Goal: Task Accomplishment & Management: Complete application form

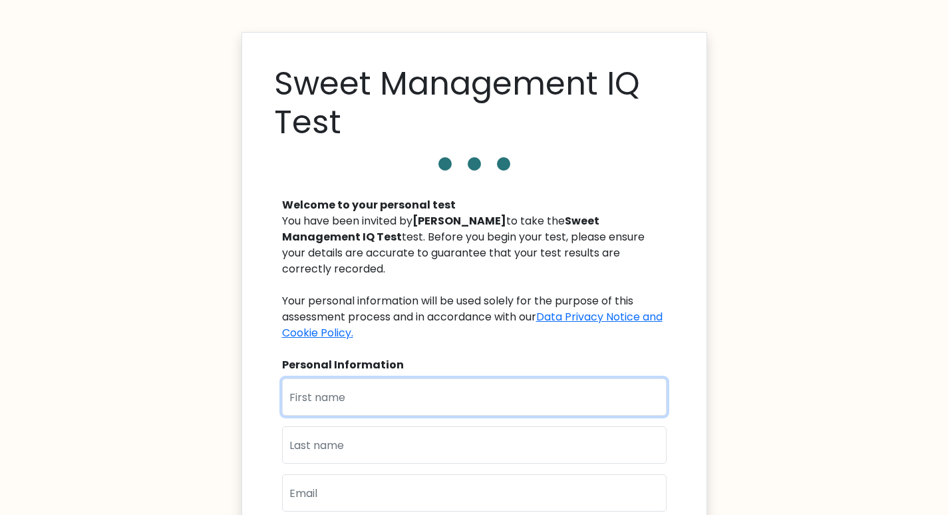
click at [391, 378] on input "text" at bounding box center [474, 396] width 385 height 37
type input "Churchell"
click at [349, 427] on input "text" at bounding box center [474, 444] width 385 height 37
type input "Arabejo"
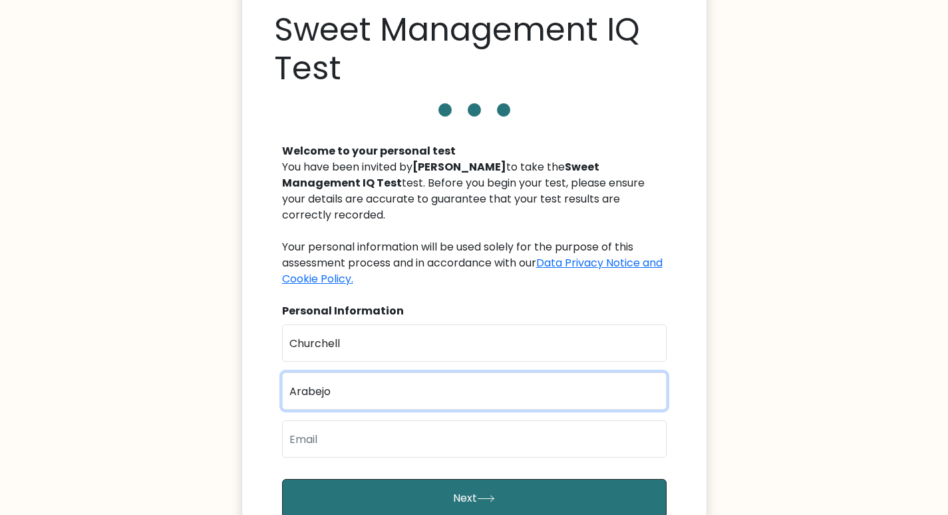
scroll to position [67, 0]
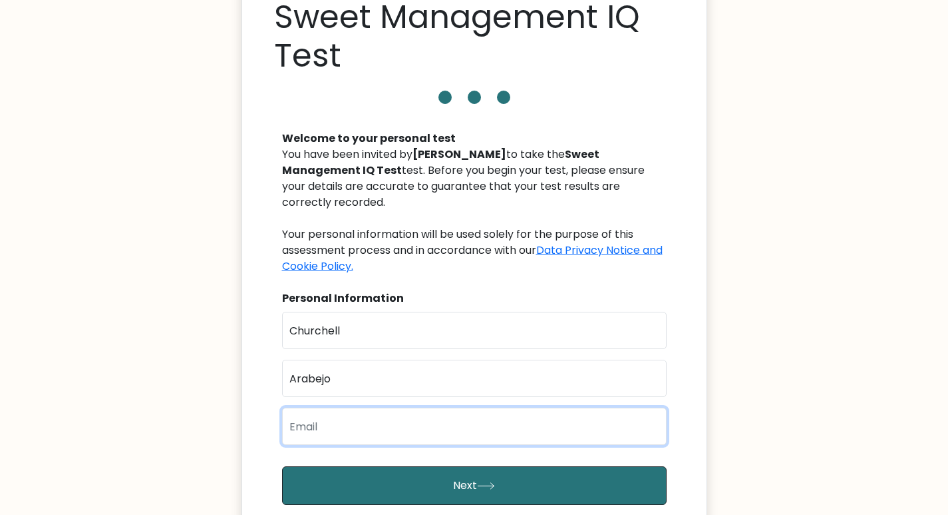
click at [358, 417] on input "email" at bounding box center [474, 425] width 385 height 37
type input "churchellarabejo116@gmail.com"
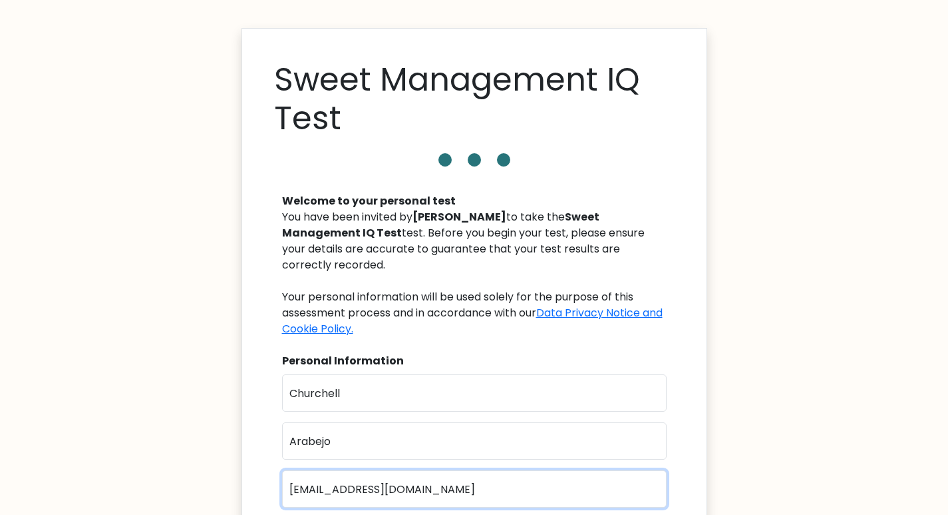
scroll to position [133, 0]
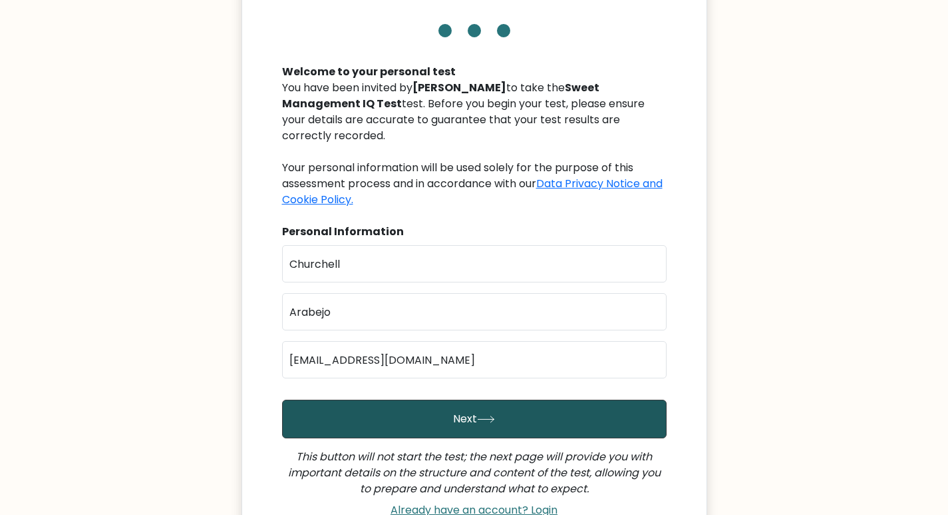
click at [540, 402] on button "Next" at bounding box center [474, 418] width 385 height 39
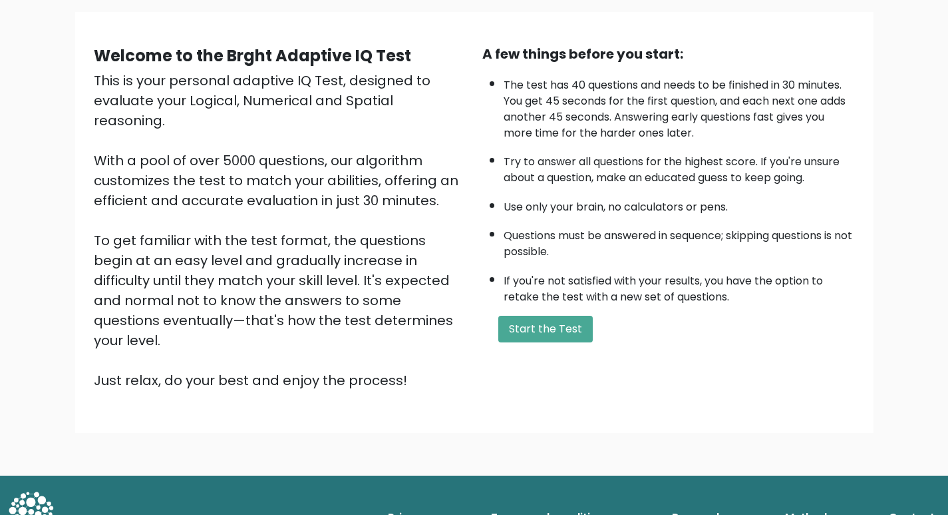
scroll to position [95, 0]
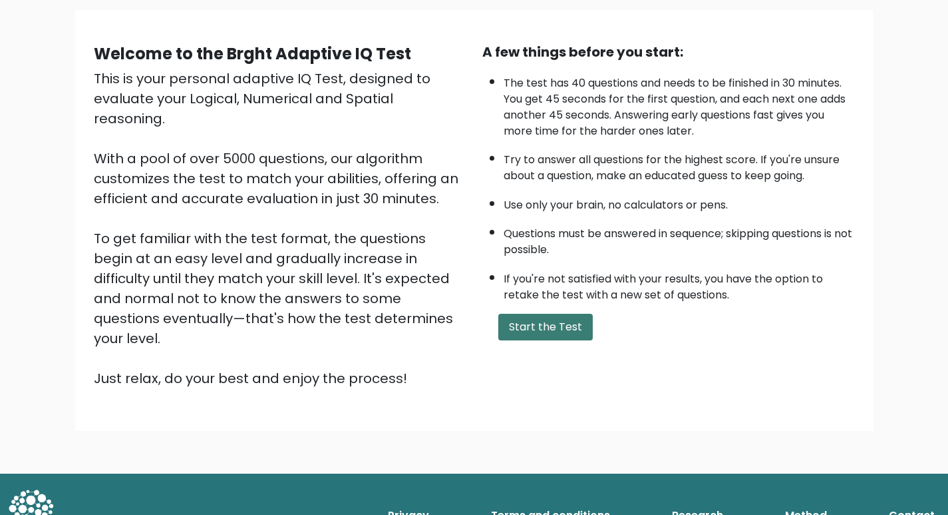
click at [558, 329] on button "Start the Test" at bounding box center [546, 326] width 95 height 27
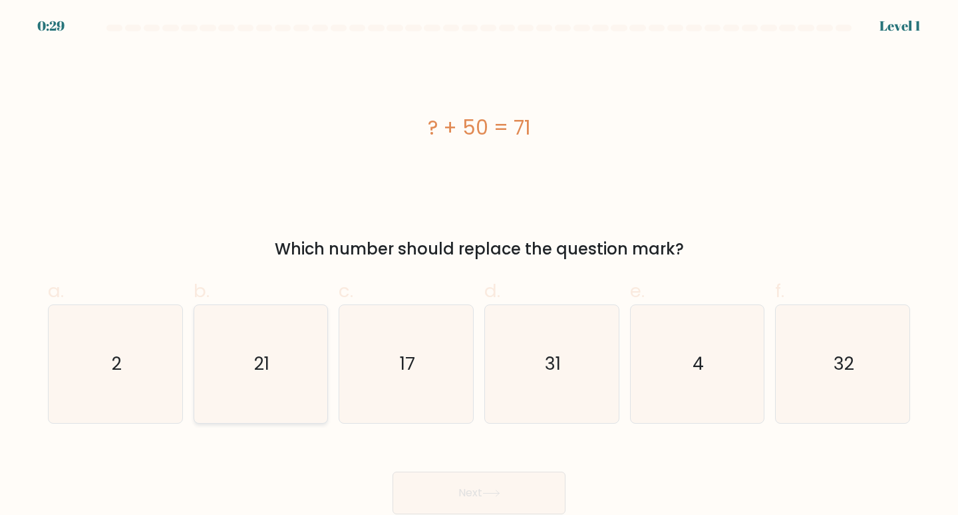
click at [297, 373] on icon "21" at bounding box center [261, 364] width 118 height 118
click at [479, 266] on input "b. 21" at bounding box center [479, 262] width 1 height 9
radio input "true"
click at [297, 373] on icon "21" at bounding box center [261, 364] width 116 height 116
click at [479, 266] on input "b. 21" at bounding box center [479, 262] width 1 height 9
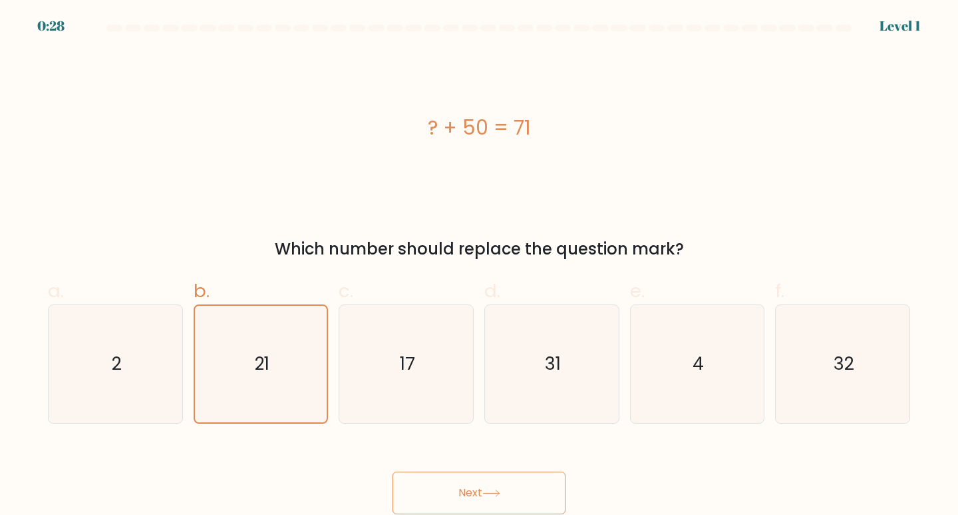
click at [485, 498] on button "Next" at bounding box center [479, 492] width 173 height 43
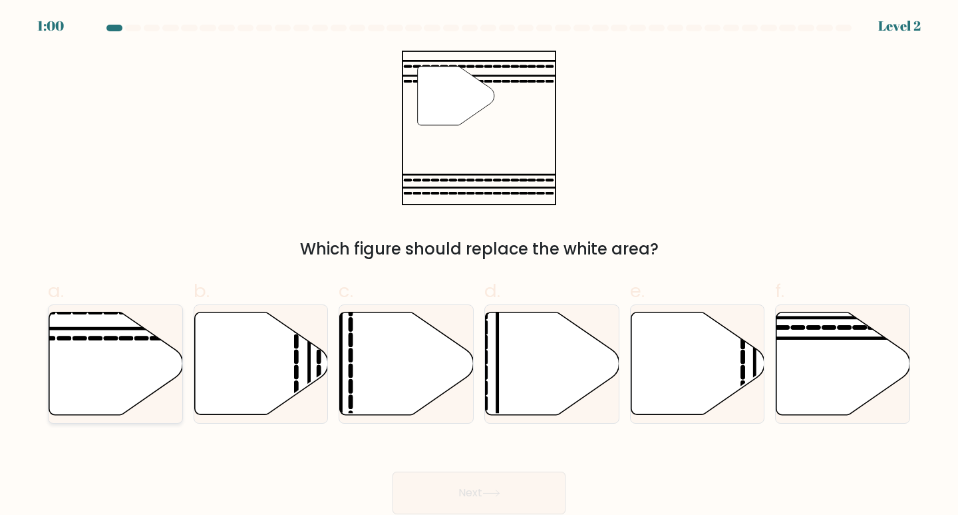
click at [133, 364] on icon at bounding box center [116, 363] width 134 height 103
click at [479, 266] on input "a." at bounding box center [479, 262] width 1 height 9
radio input "true"
click at [423, 485] on button "Next" at bounding box center [479, 492] width 173 height 43
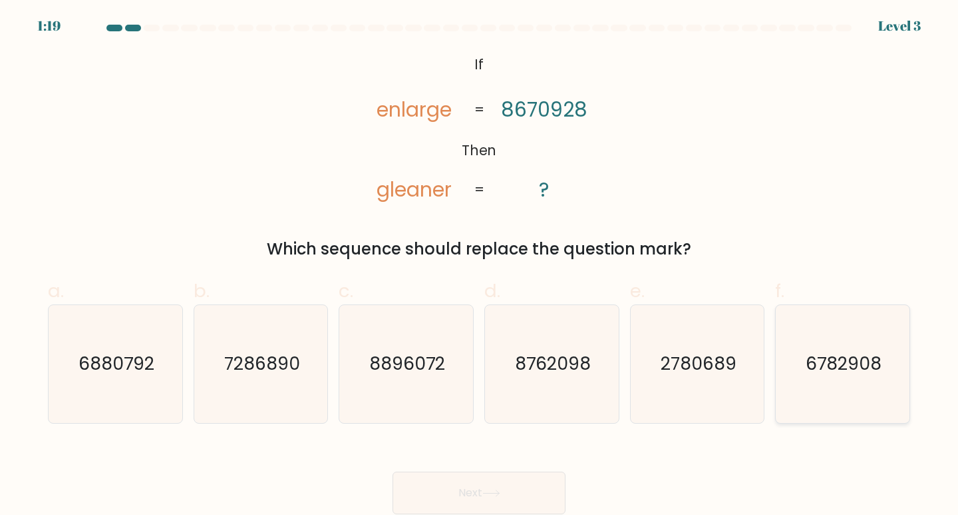
click at [827, 384] on icon "6782908" at bounding box center [843, 364] width 118 height 118
click at [480, 266] on input "f. 6782908" at bounding box center [479, 262] width 1 height 9
radio input "true"
click at [477, 509] on button "Next" at bounding box center [479, 492] width 173 height 43
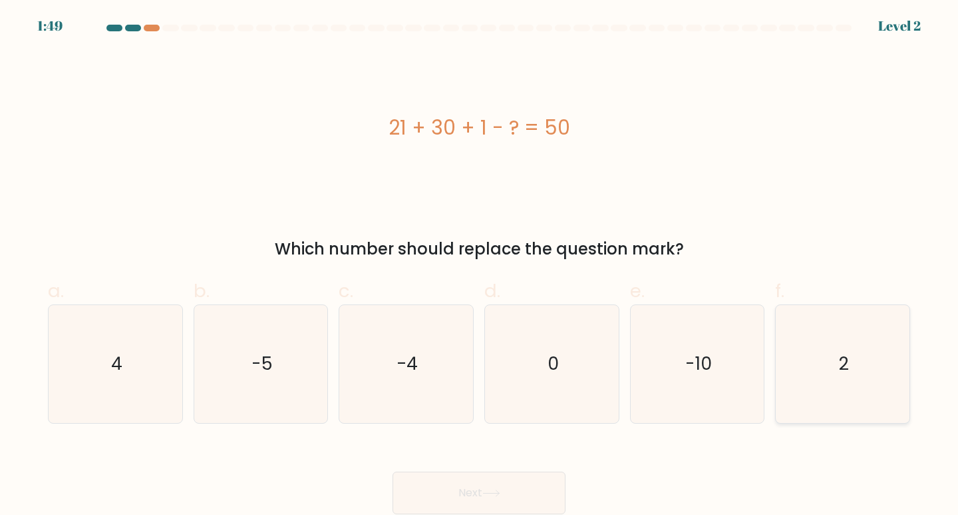
click at [839, 371] on icon "2" at bounding box center [843, 364] width 118 height 118
click at [480, 266] on input "f. 2" at bounding box center [479, 262] width 1 height 9
radio input "true"
click at [839, 371] on icon "2" at bounding box center [843, 364] width 116 height 116
click at [480, 266] on input "f. 2" at bounding box center [479, 262] width 1 height 9
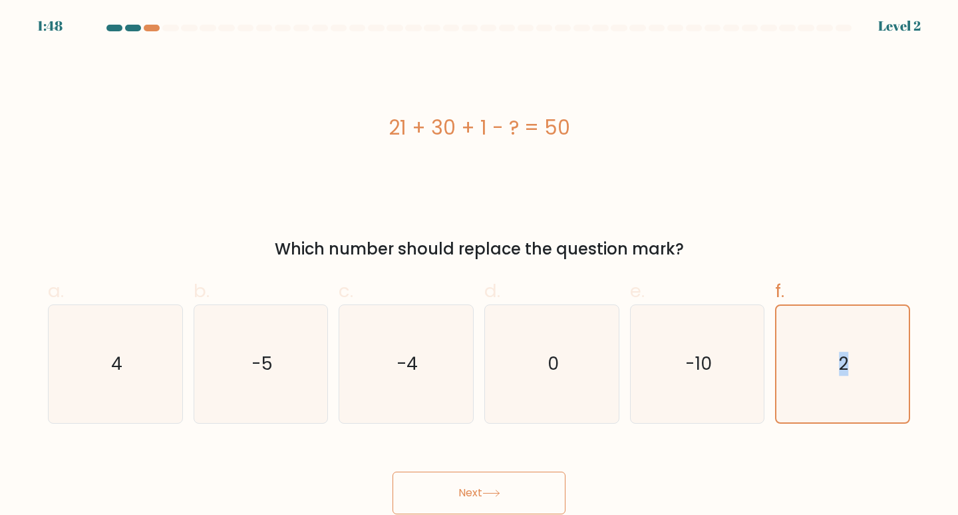
click at [475, 491] on button "Next" at bounding box center [479, 492] width 173 height 43
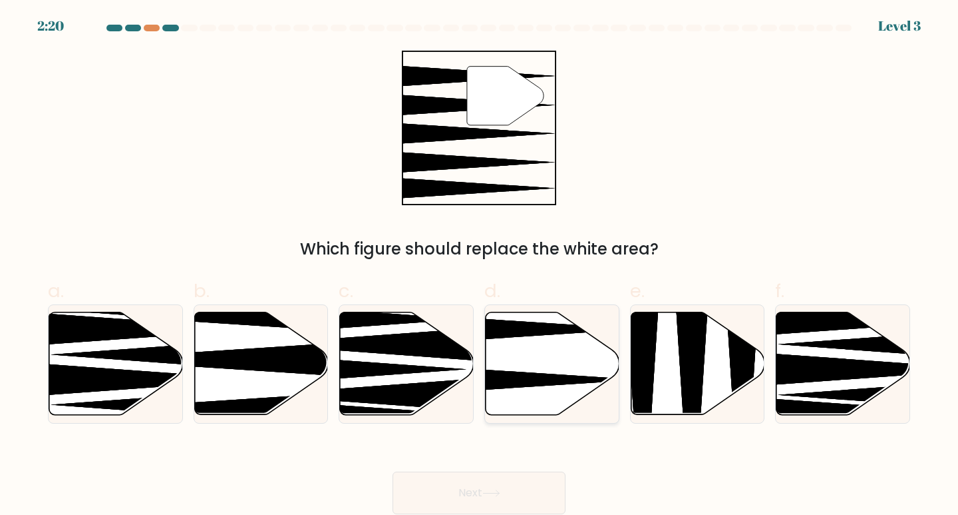
click at [509, 332] on icon at bounding box center [506, 328] width 266 height 35
click at [480, 266] on input "d." at bounding box center [479, 262] width 1 height 9
radio input "true"
click at [470, 485] on button "Next" at bounding box center [479, 492] width 173 height 43
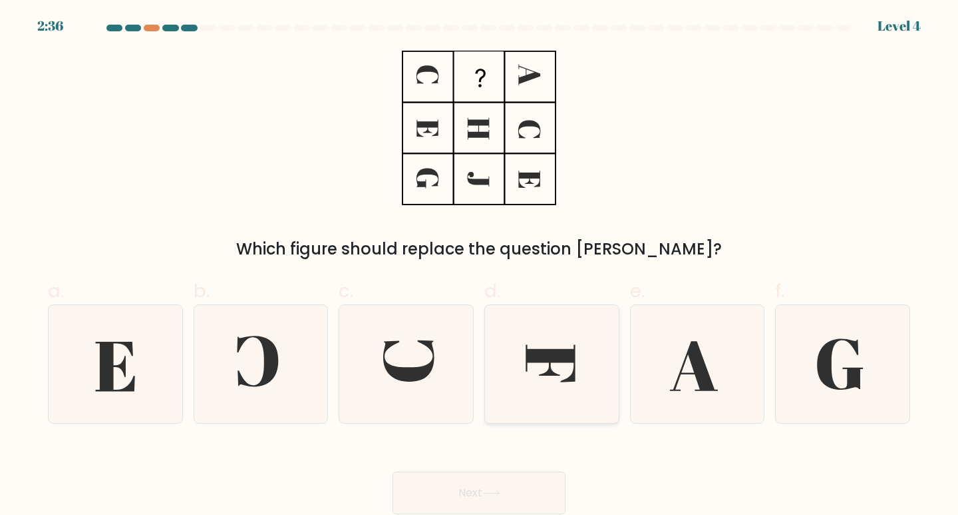
click at [536, 339] on icon at bounding box center [552, 364] width 118 height 118
click at [480, 266] on input "d." at bounding box center [479, 262] width 1 height 9
radio input "true"
click at [488, 491] on icon at bounding box center [492, 492] width 18 height 7
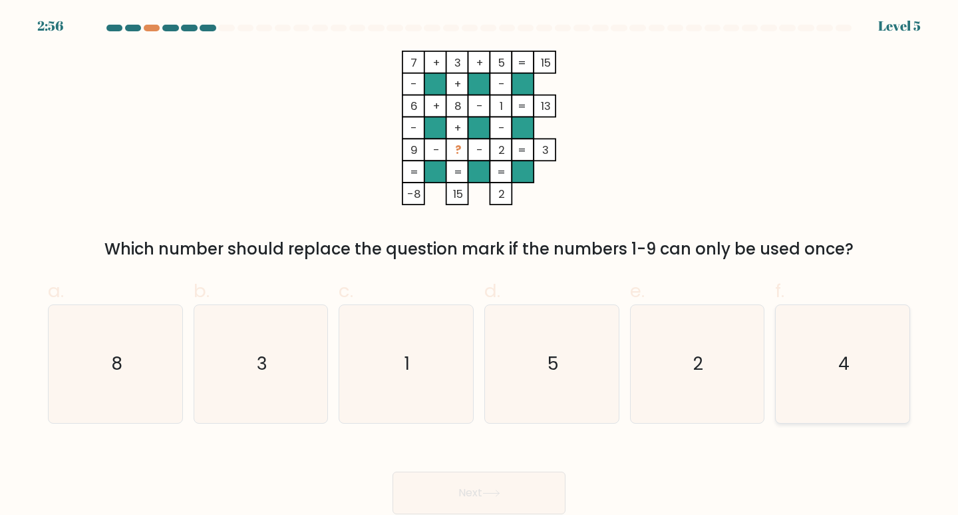
click at [869, 366] on icon "4" at bounding box center [843, 364] width 118 height 118
click at [480, 266] on input "f. 4" at bounding box center [479, 262] width 1 height 9
radio input "true"
click at [455, 494] on button "Next" at bounding box center [479, 492] width 173 height 43
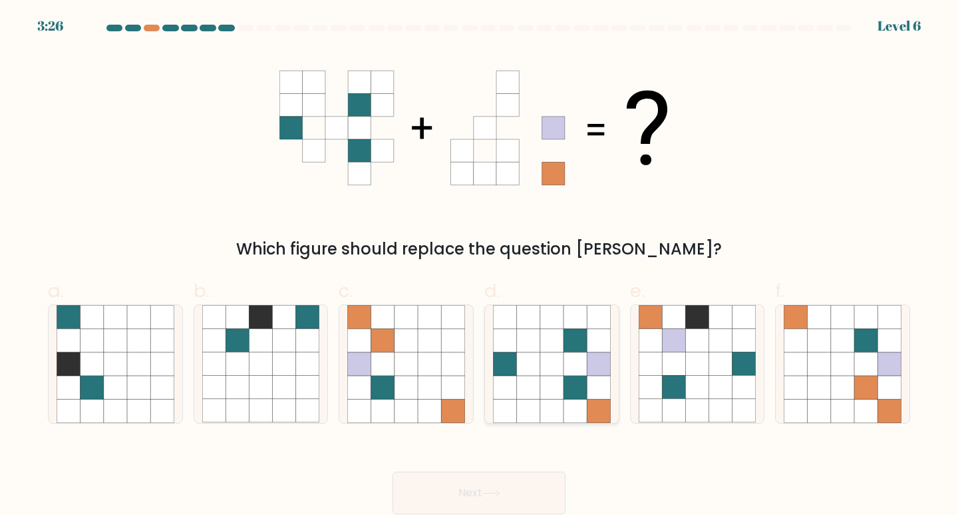
click at [582, 366] on icon at bounding box center [575, 363] width 23 height 23
click at [480, 266] on input "d." at bounding box center [479, 262] width 1 height 9
radio input "true"
drag, startPoint x: 445, startPoint y: 489, endPoint x: 445, endPoint y: 481, distance: 7.3
click at [446, 489] on button "Next" at bounding box center [479, 492] width 173 height 43
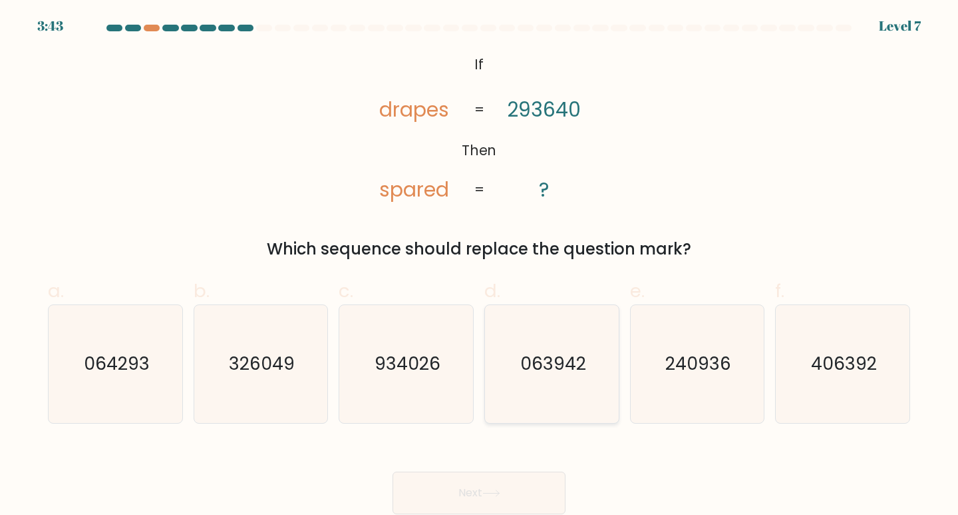
click at [568, 383] on icon "063942" at bounding box center [552, 364] width 118 height 118
click at [480, 266] on input "d. 063942" at bounding box center [479, 262] width 1 height 9
radio input "true"
click at [506, 492] on button "Next" at bounding box center [479, 492] width 173 height 43
click at [506, 494] on button "Next" at bounding box center [479, 492] width 173 height 43
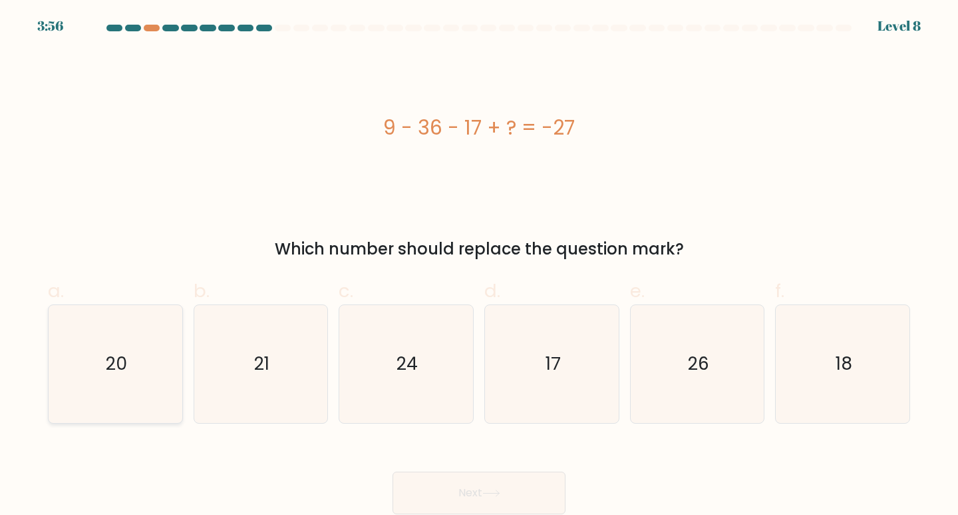
click at [122, 374] on text "20" at bounding box center [116, 363] width 21 height 25
click at [479, 266] on input "a. 20" at bounding box center [479, 262] width 1 height 9
radio input "true"
click at [122, 374] on text "20" at bounding box center [116, 363] width 21 height 24
click at [479, 266] on input "a. 20" at bounding box center [479, 262] width 1 height 9
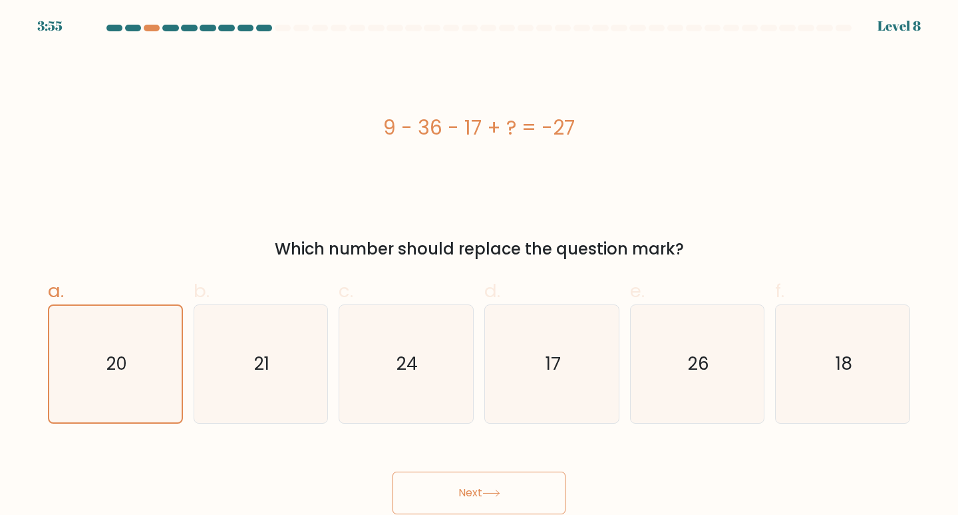
click at [477, 498] on button "Next" at bounding box center [479, 492] width 173 height 43
click at [477, 497] on button "Next" at bounding box center [479, 492] width 173 height 43
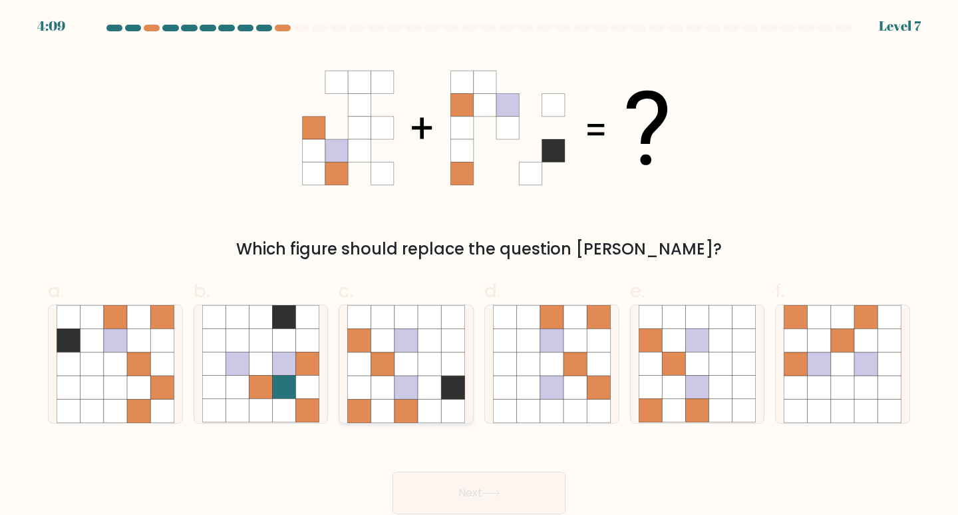
click at [386, 385] on icon at bounding box center [382, 386] width 23 height 23
click at [479, 266] on input "c." at bounding box center [479, 262] width 1 height 9
radio input "true"
click at [451, 498] on button "Next" at bounding box center [479, 492] width 173 height 43
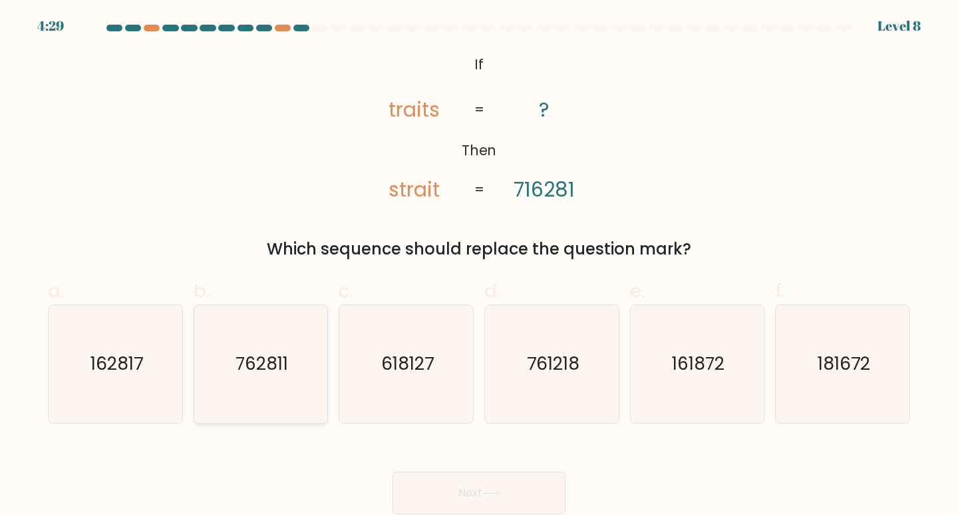
click at [269, 375] on text "762811" at bounding box center [262, 363] width 53 height 25
click at [479, 266] on input "b. 762811" at bounding box center [479, 262] width 1 height 9
radio input "true"
click at [483, 487] on button "Next" at bounding box center [479, 492] width 173 height 43
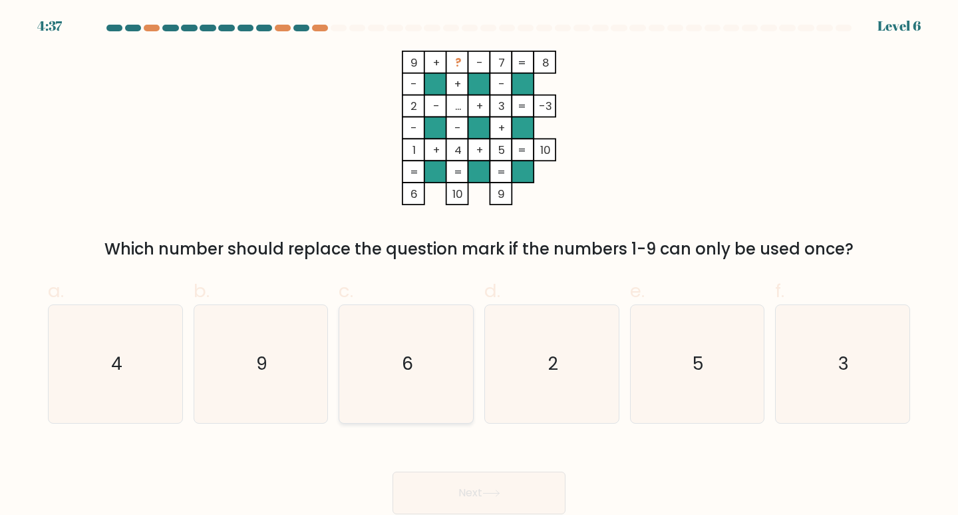
click at [379, 343] on icon "6" at bounding box center [406, 364] width 118 height 118
click at [479, 266] on input "c. 6" at bounding box center [479, 262] width 1 height 9
radio input "true"
click at [379, 343] on icon "6" at bounding box center [406, 364] width 116 height 116
click at [479, 266] on input "c. 6" at bounding box center [479, 262] width 1 height 9
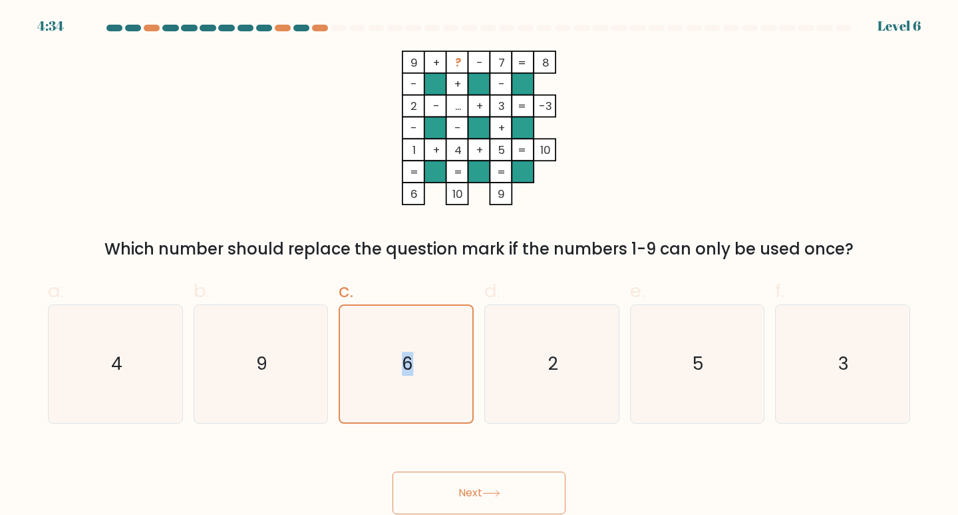
click at [500, 499] on button "Next" at bounding box center [479, 492] width 173 height 43
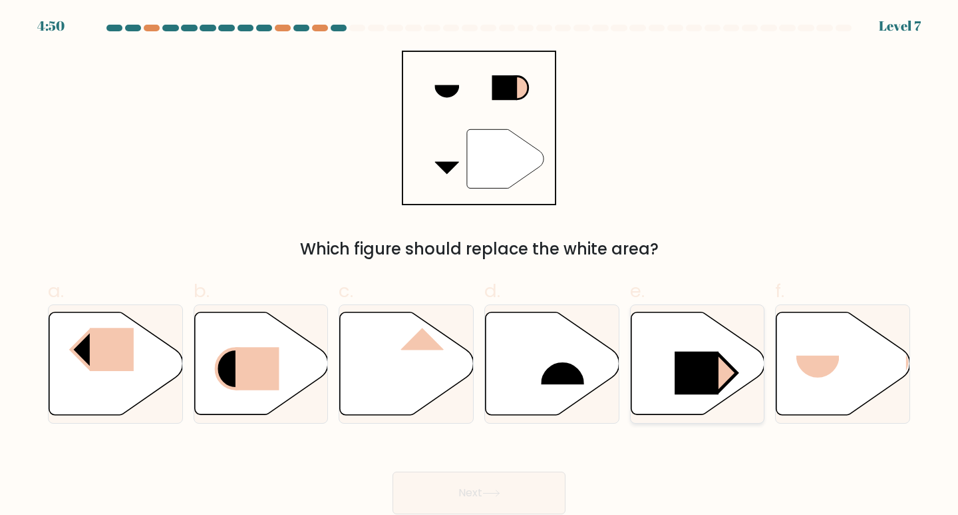
click at [698, 354] on rect at bounding box center [697, 372] width 44 height 43
click at [480, 266] on input "e." at bounding box center [479, 262] width 1 height 9
radio input "true"
click at [491, 497] on button "Next" at bounding box center [479, 492] width 173 height 43
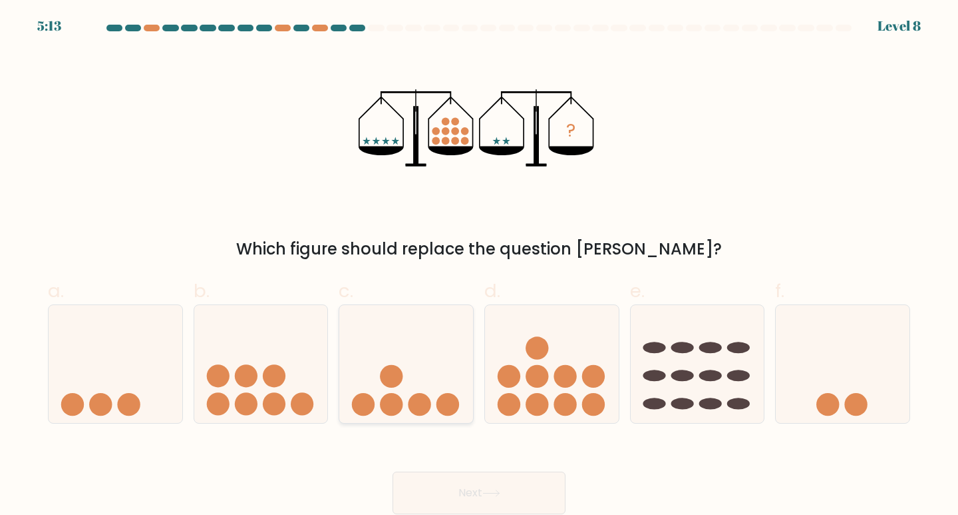
click at [437, 380] on icon at bounding box center [406, 363] width 134 height 110
click at [479, 266] on input "c." at bounding box center [479, 262] width 1 height 9
radio input "true"
click at [480, 493] on button "Next" at bounding box center [479, 492] width 173 height 43
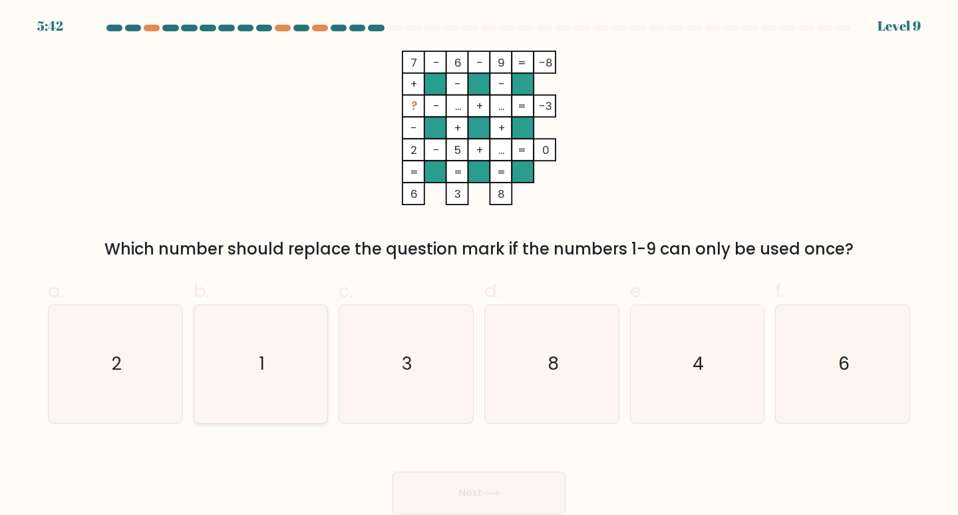
click at [259, 379] on icon "1" at bounding box center [261, 364] width 118 height 118
click at [479, 266] on input "b. 1" at bounding box center [479, 262] width 1 height 9
radio input "true"
click at [475, 487] on button "Next" at bounding box center [479, 492] width 173 height 43
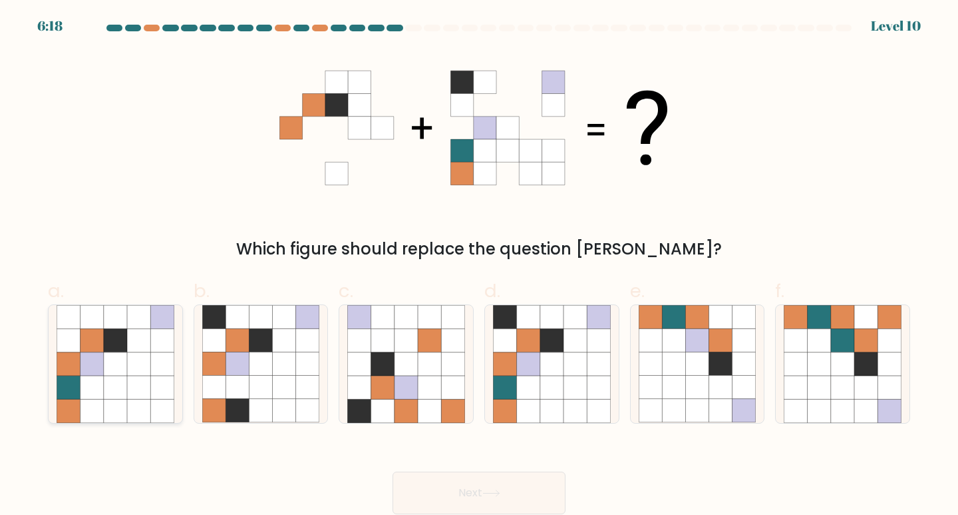
click at [68, 406] on icon at bounding box center [68, 410] width 23 height 23
click at [479, 266] on input "a." at bounding box center [479, 262] width 1 height 9
radio input "true"
click at [513, 491] on button "Next" at bounding box center [479, 492] width 173 height 43
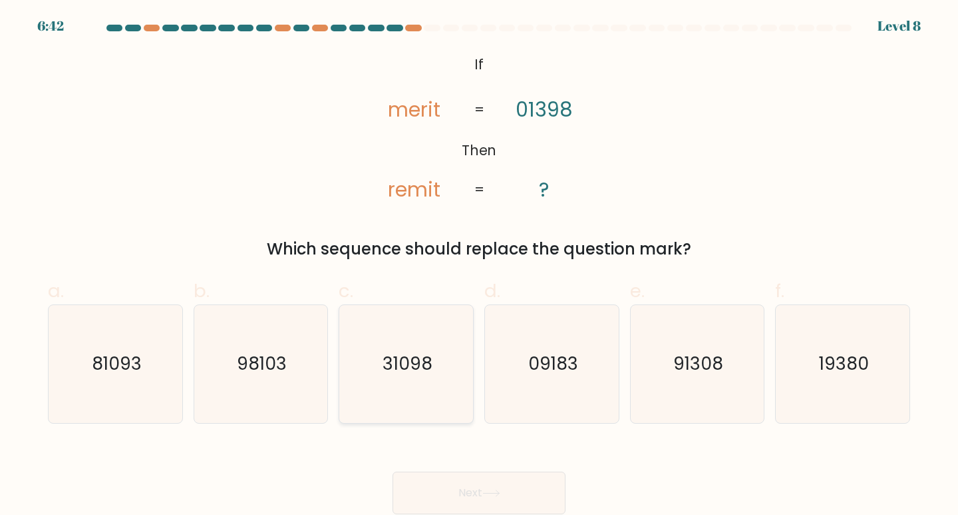
click at [413, 363] on text "31098" at bounding box center [408, 363] width 50 height 25
click at [479, 266] on input "c. 31098" at bounding box center [479, 262] width 1 height 9
radio input "true"
click at [413, 363] on text "31098" at bounding box center [408, 363] width 50 height 24
click at [479, 266] on input "c. 31098" at bounding box center [479, 262] width 1 height 9
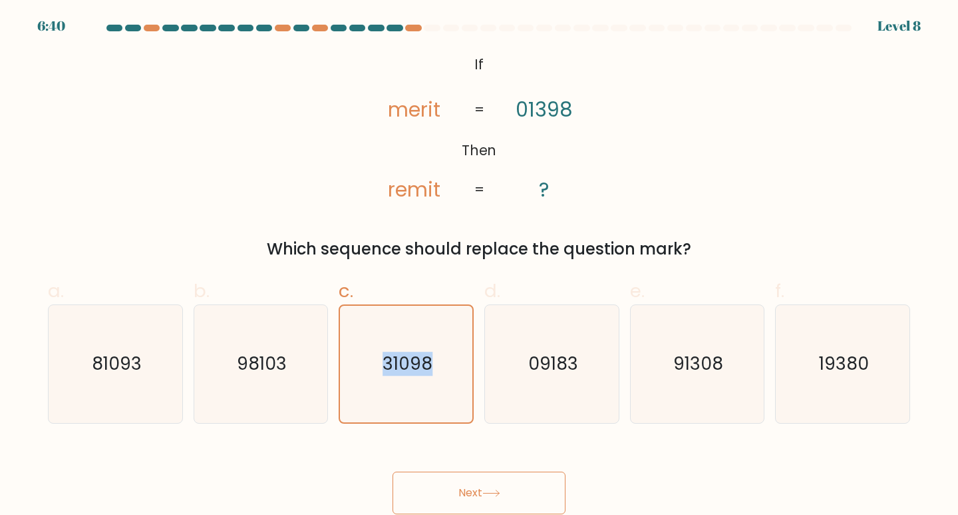
click at [493, 484] on button "Next" at bounding box center [479, 492] width 173 height 43
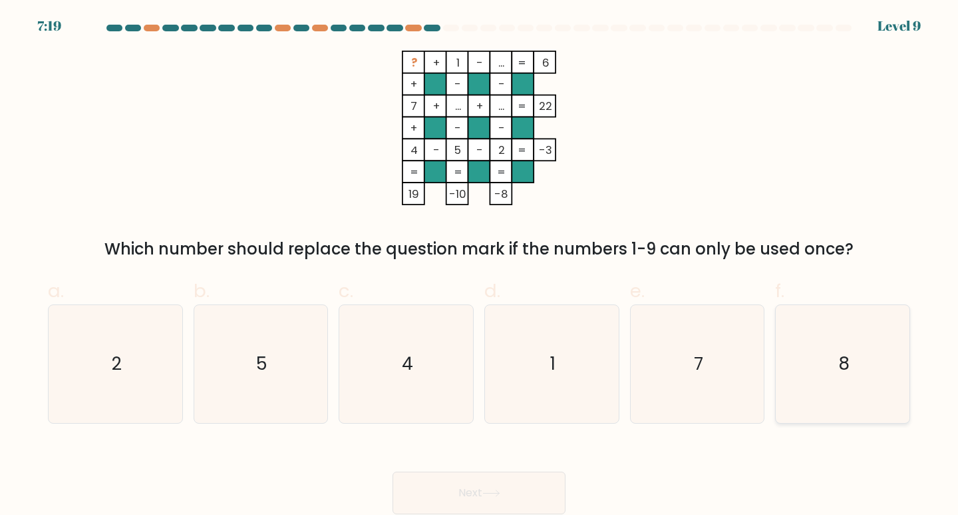
click at [827, 372] on icon "8" at bounding box center [843, 364] width 118 height 118
click at [480, 266] on input "f. 8" at bounding box center [479, 262] width 1 height 9
radio input "true"
click at [453, 483] on button "Next" at bounding box center [479, 492] width 173 height 43
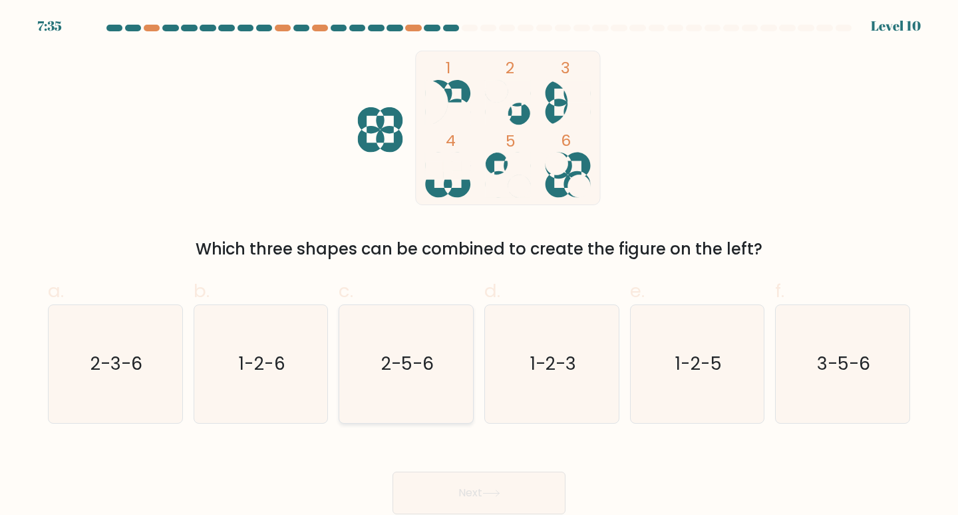
click at [386, 377] on icon "2-5-6" at bounding box center [406, 364] width 118 height 118
click at [479, 266] on input "c. 2-5-6" at bounding box center [479, 262] width 1 height 9
radio input "true"
click at [471, 489] on button "Next" at bounding box center [479, 492] width 173 height 43
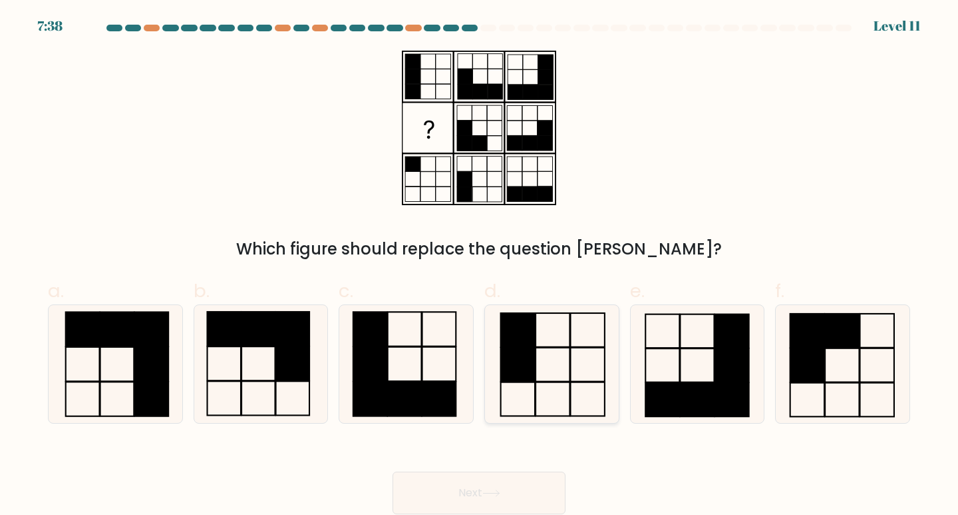
click at [528, 363] on rect at bounding box center [518, 364] width 34 height 34
click at [480, 266] on input "d." at bounding box center [479, 262] width 1 height 9
radio input "true"
click at [472, 492] on button "Next" at bounding box center [479, 492] width 173 height 43
click at [471, 493] on button "Next" at bounding box center [479, 492] width 173 height 43
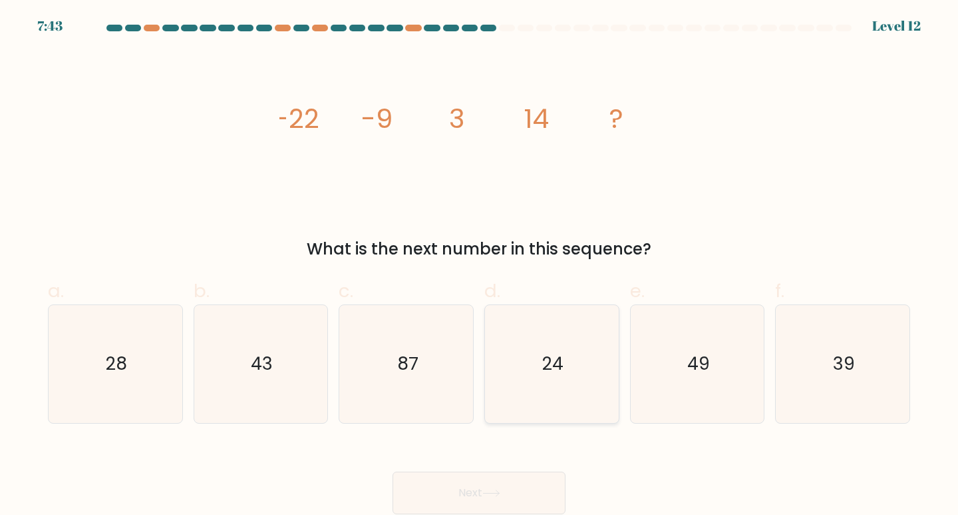
click at [577, 358] on icon "24" at bounding box center [552, 364] width 118 height 118
click at [480, 266] on input "d. 24" at bounding box center [479, 262] width 1 height 9
radio input "true"
click at [481, 482] on button "Next" at bounding box center [479, 492] width 173 height 43
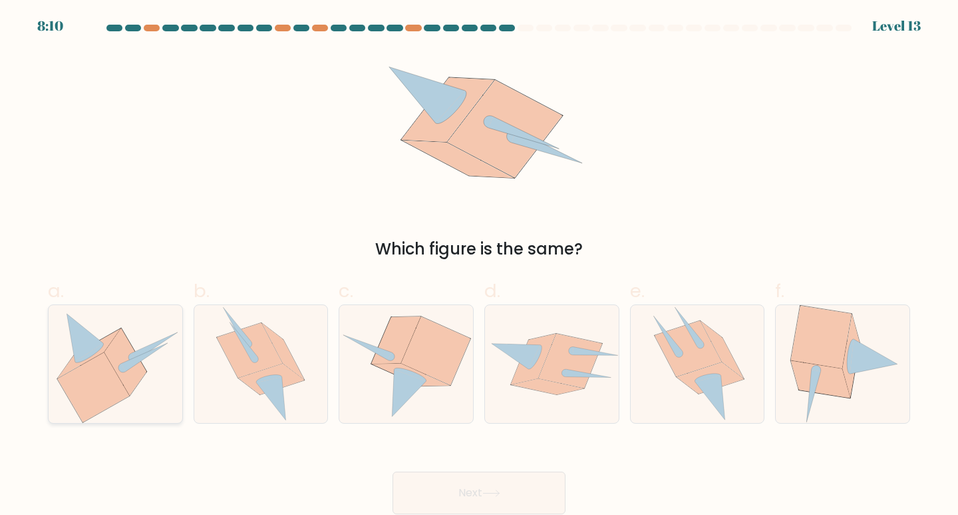
click at [152, 374] on icon at bounding box center [115, 364] width 129 height 118
click at [479, 266] on input "a." at bounding box center [479, 262] width 1 height 9
radio input "true"
click at [515, 501] on button "Next" at bounding box center [479, 492] width 173 height 43
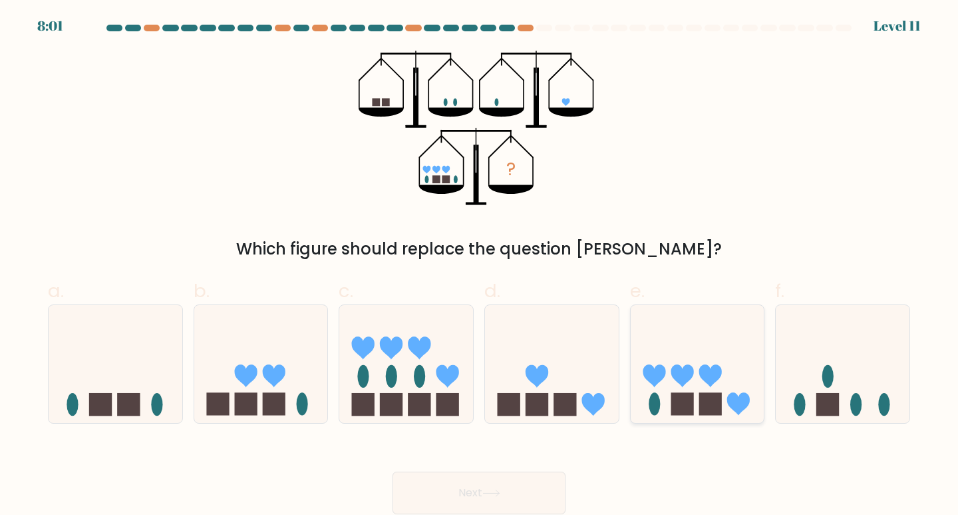
click at [707, 389] on icon at bounding box center [698, 363] width 134 height 110
click at [480, 266] on input "e." at bounding box center [479, 262] width 1 height 9
radio input "true"
click at [501, 495] on icon at bounding box center [492, 492] width 18 height 7
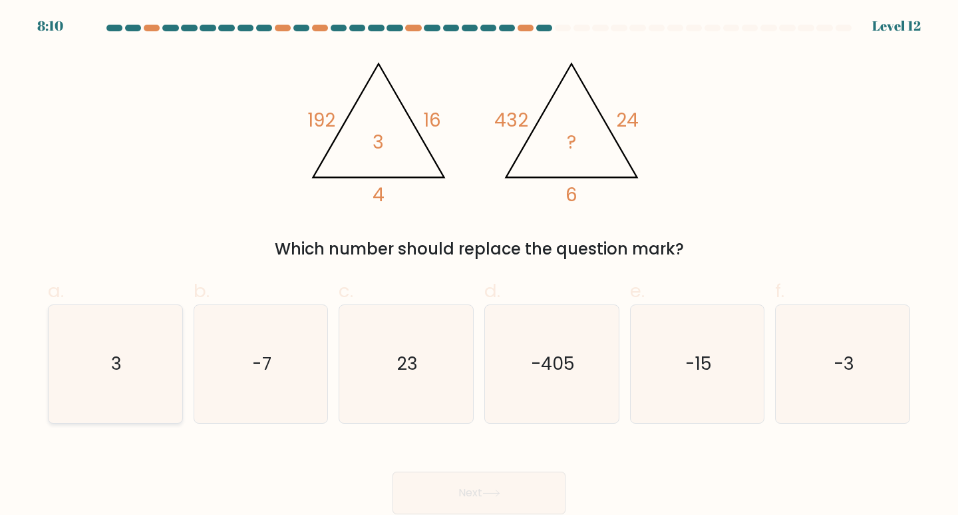
click at [129, 375] on icon "3" at bounding box center [116, 364] width 118 height 118
click at [479, 266] on input "a. 3" at bounding box center [479, 262] width 1 height 9
radio input "true"
click at [129, 375] on icon "3" at bounding box center [115, 364] width 116 height 116
click at [479, 266] on input "a. 3" at bounding box center [479, 262] width 1 height 9
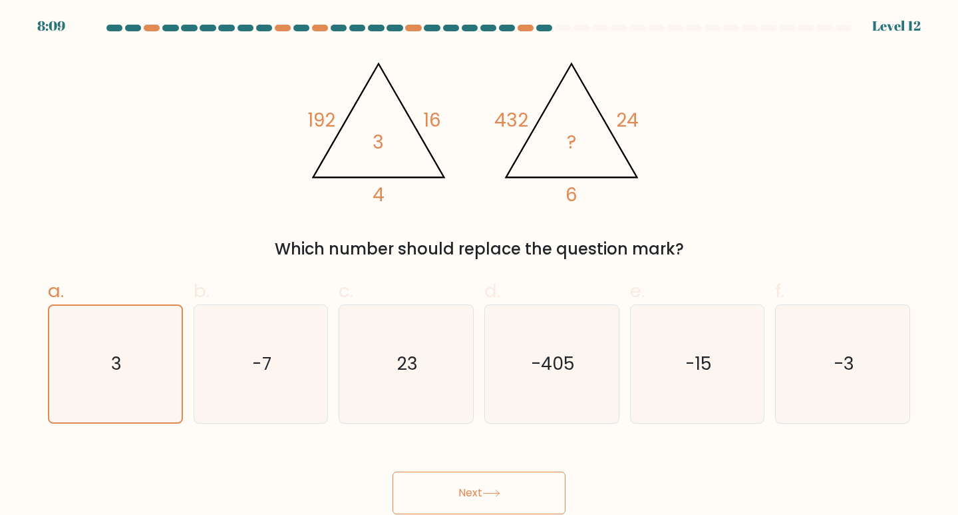
click at [473, 483] on button "Next" at bounding box center [479, 492] width 173 height 43
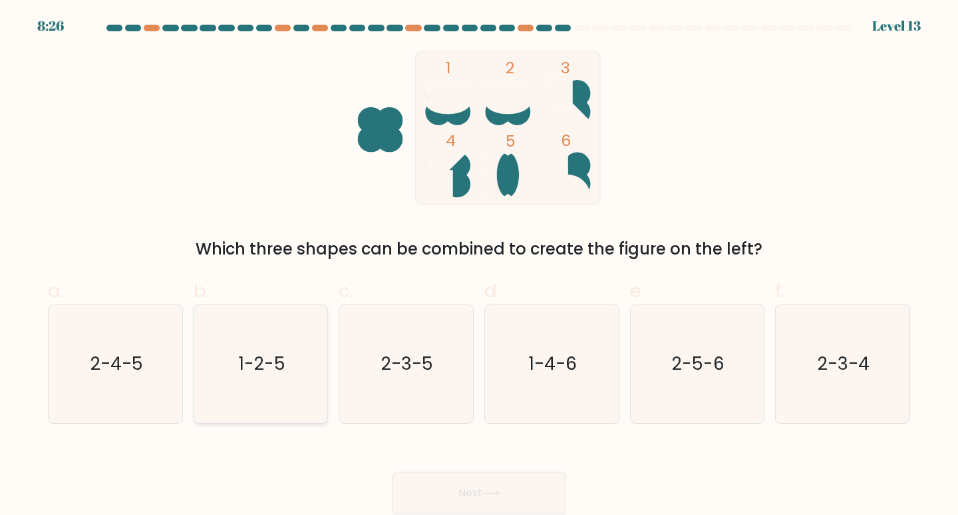
click at [276, 379] on icon "1-2-5" at bounding box center [261, 364] width 118 height 118
click at [479, 266] on input "b. 1-2-5" at bounding box center [479, 262] width 1 height 9
radio input "true"
click at [477, 493] on button "Next" at bounding box center [479, 492] width 173 height 43
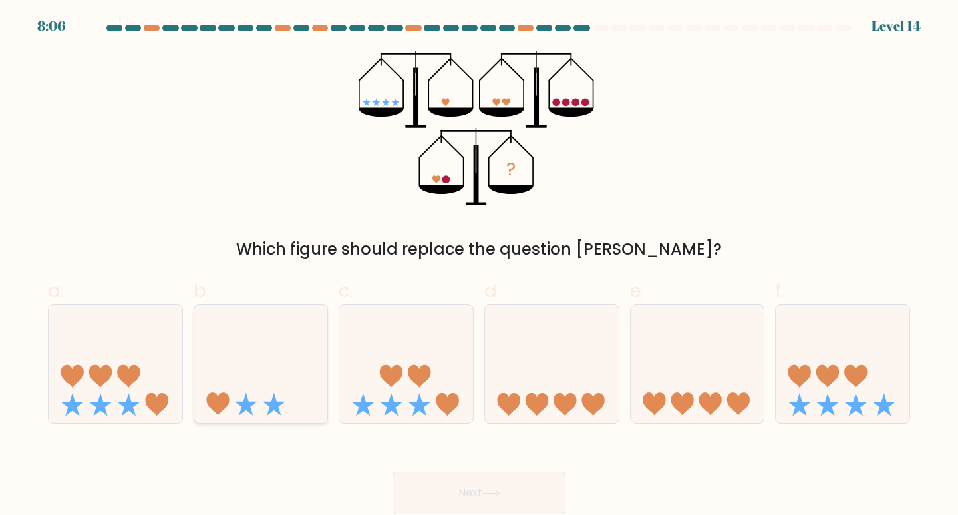
click at [280, 367] on icon at bounding box center [261, 363] width 134 height 110
click at [479, 266] on input "b." at bounding box center [479, 262] width 1 height 9
radio input "true"
click at [280, 367] on icon at bounding box center [261, 364] width 132 height 110
click at [479, 266] on input "b." at bounding box center [479, 262] width 1 height 9
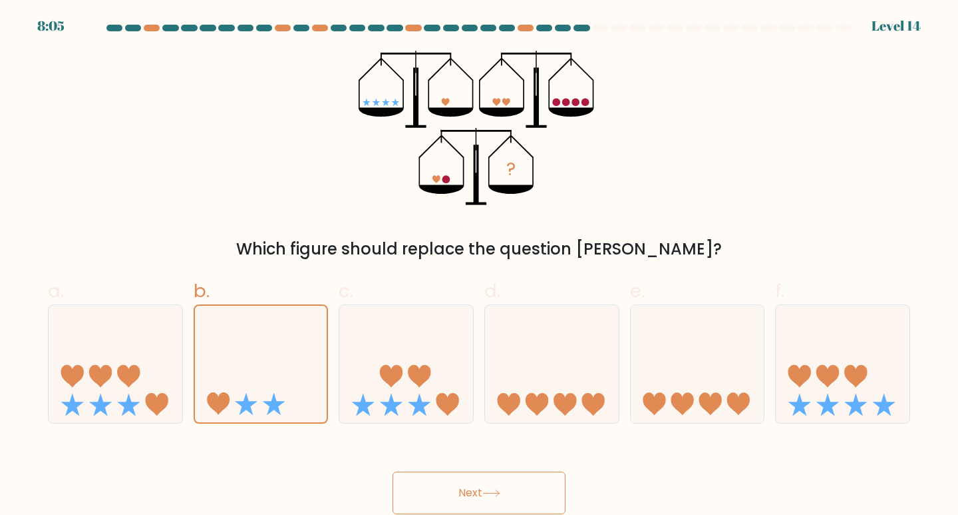
click at [501, 491] on icon at bounding box center [492, 492] width 18 height 7
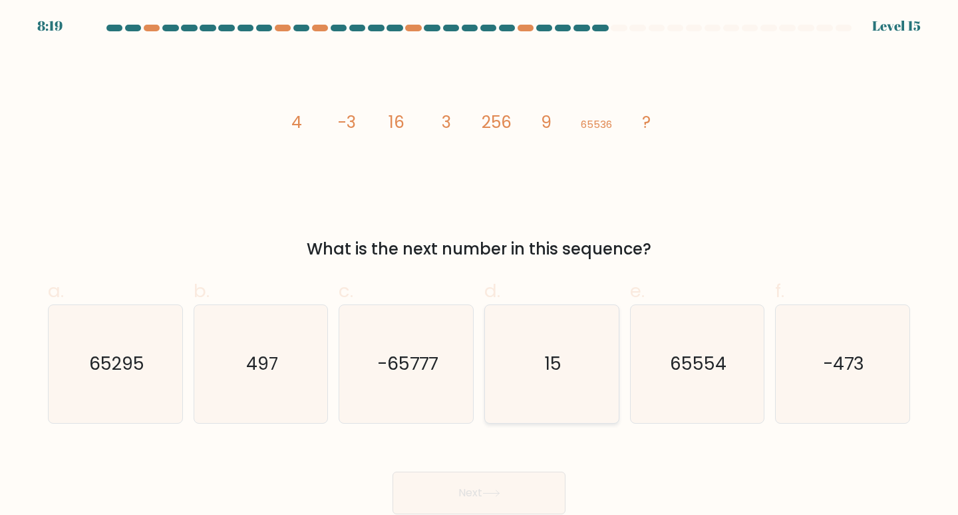
click at [556, 361] on text "15" at bounding box center [553, 363] width 17 height 25
click at [480, 266] on input "d. 15" at bounding box center [479, 262] width 1 height 9
radio input "true"
click at [508, 499] on button "Next" at bounding box center [479, 492] width 173 height 43
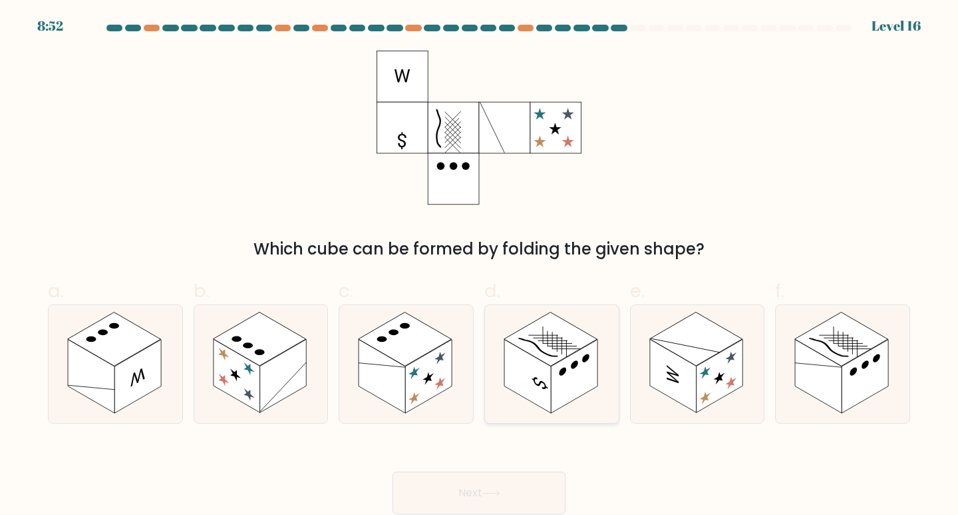
drag, startPoint x: 550, startPoint y: 365, endPoint x: 544, endPoint y: 377, distance: 12.8
click at [552, 365] on icon at bounding box center [552, 364] width 134 height 118
click at [480, 266] on input "d." at bounding box center [479, 262] width 1 height 9
radio input "true"
click at [505, 503] on button "Next" at bounding box center [479, 492] width 173 height 43
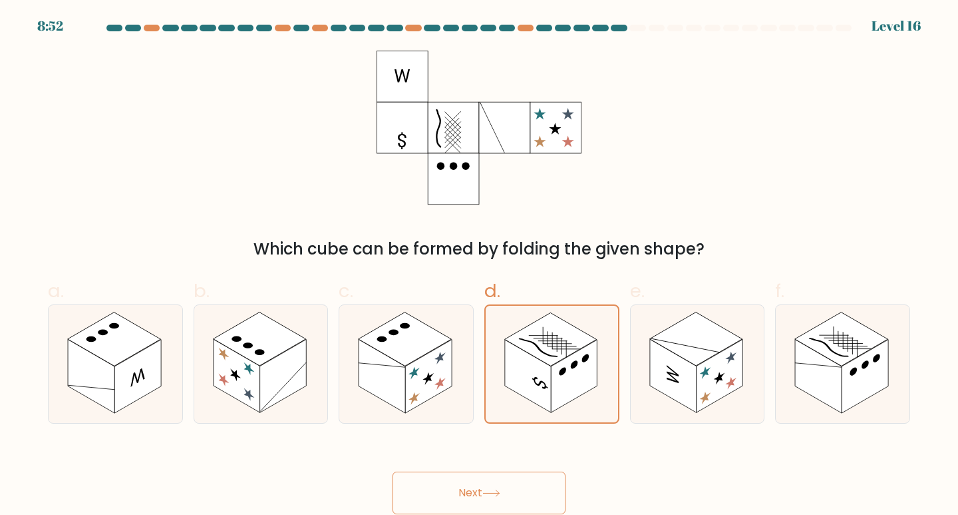
click at [505, 503] on button "Next" at bounding box center [479, 492] width 173 height 43
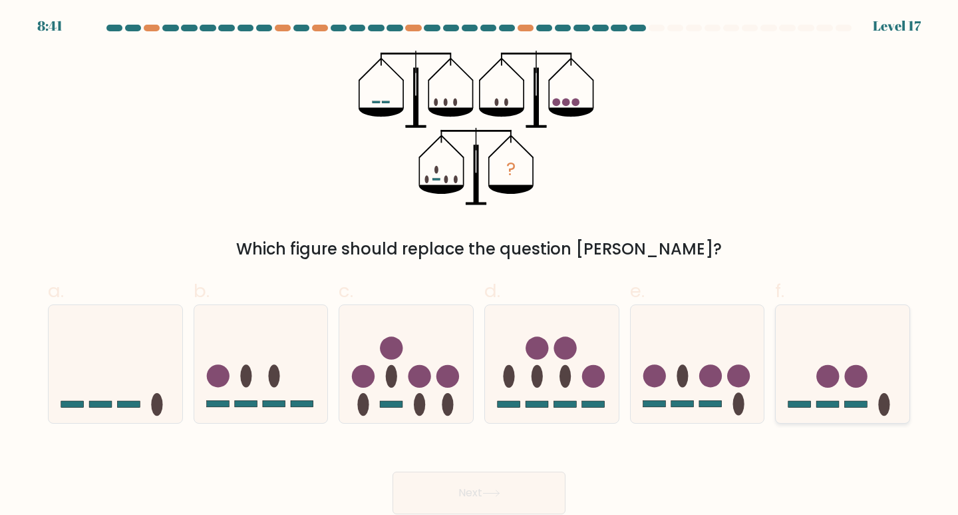
click at [831, 387] on circle at bounding box center [828, 376] width 23 height 23
click at [480, 266] on input "f." at bounding box center [479, 262] width 1 height 9
radio input "true"
drag, startPoint x: 831, startPoint y: 387, endPoint x: 847, endPoint y: 390, distance: 16.3
click at [831, 387] on circle at bounding box center [828, 376] width 23 height 23
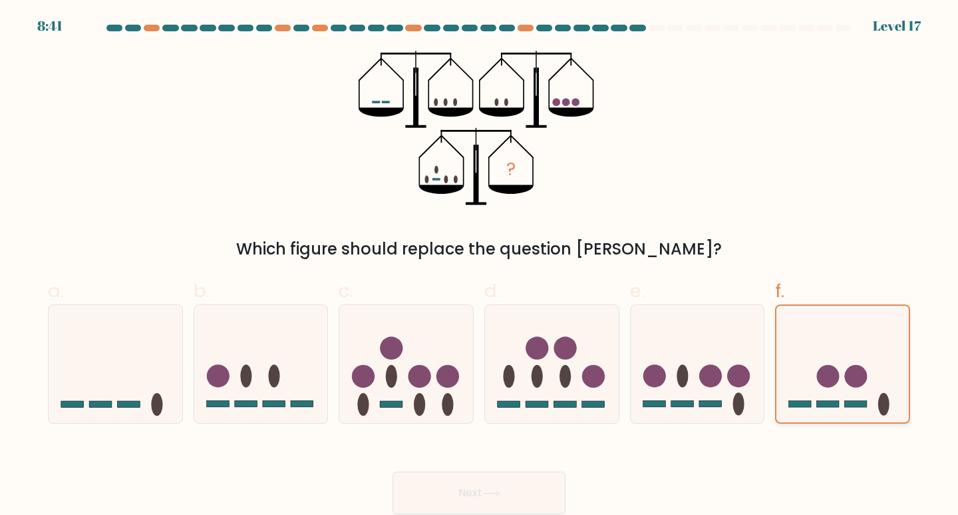
click at [480, 266] on input "f." at bounding box center [479, 262] width 1 height 9
click at [455, 489] on button "Next" at bounding box center [479, 492] width 173 height 43
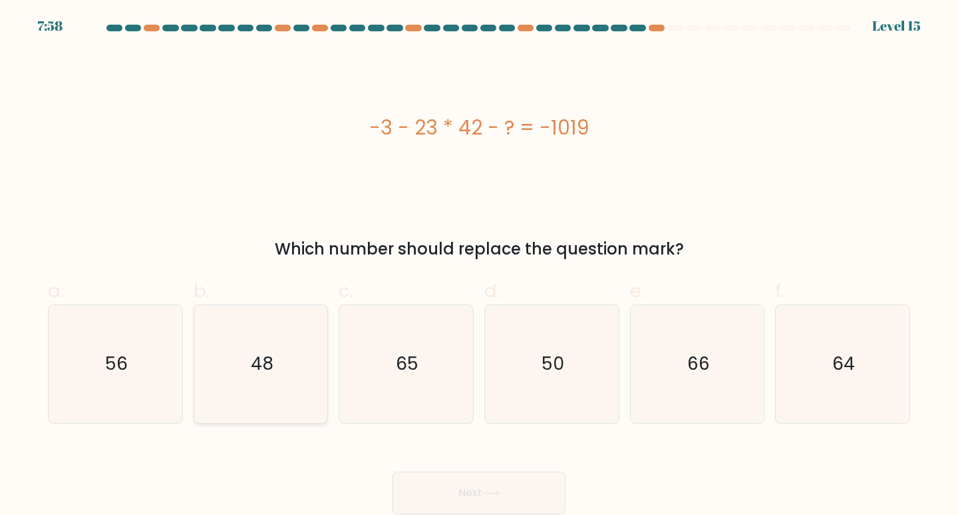
click at [246, 373] on icon "48" at bounding box center [261, 364] width 118 height 118
click at [479, 266] on input "b. 48" at bounding box center [479, 262] width 1 height 9
radio input "true"
click at [496, 490] on icon at bounding box center [492, 492] width 18 height 7
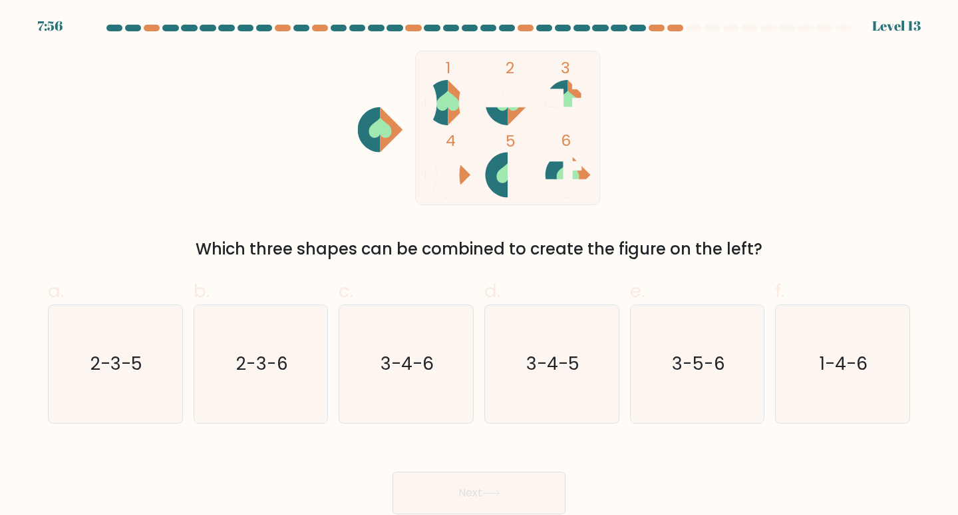
drag, startPoint x: 454, startPoint y: 103, endPoint x: 486, endPoint y: 123, distance: 37.7
click at [486, 123] on icon "1 2 3 4 5 6" at bounding box center [479, 128] width 358 height 154
click at [486, 123] on rect at bounding box center [508, 128] width 184 height 154
click at [502, 173] on icon at bounding box center [508, 172] width 23 height 20
click at [694, 355] on text "3-5-6" at bounding box center [698, 363] width 53 height 25
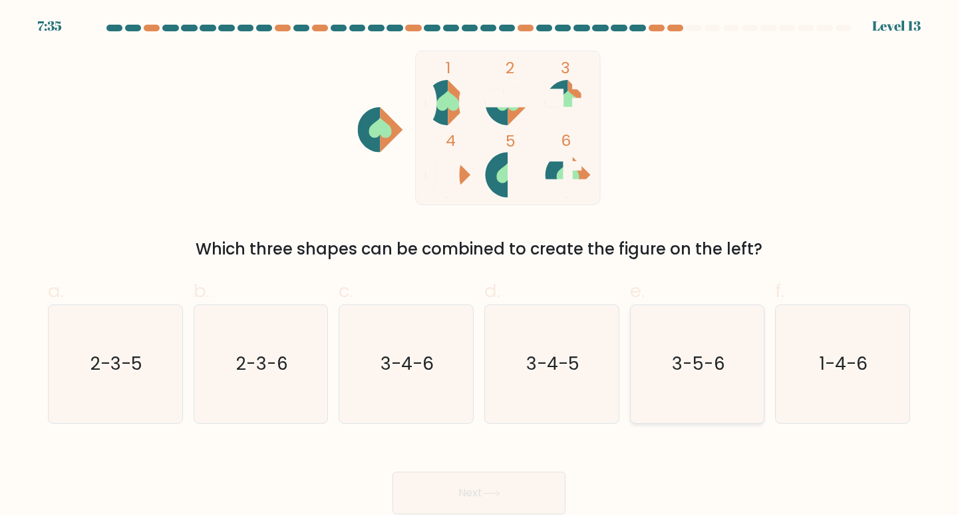
click at [480, 266] on input "e. 3-5-6" at bounding box center [479, 262] width 1 height 9
radio input "true"
click at [519, 493] on button "Next" at bounding box center [479, 492] width 173 height 43
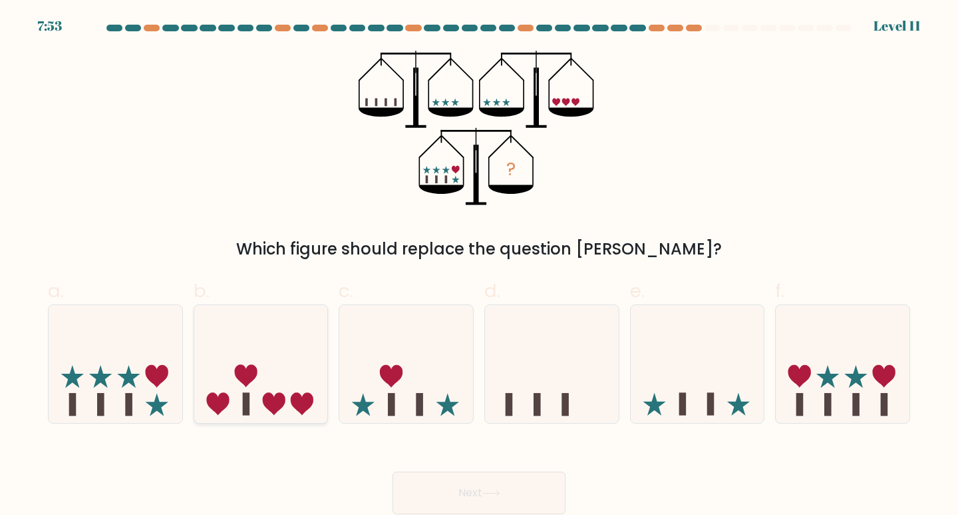
click at [280, 377] on icon at bounding box center [261, 363] width 134 height 110
click at [479, 266] on input "b." at bounding box center [479, 262] width 1 height 9
radio input "true"
click at [482, 491] on button "Next" at bounding box center [479, 492] width 173 height 43
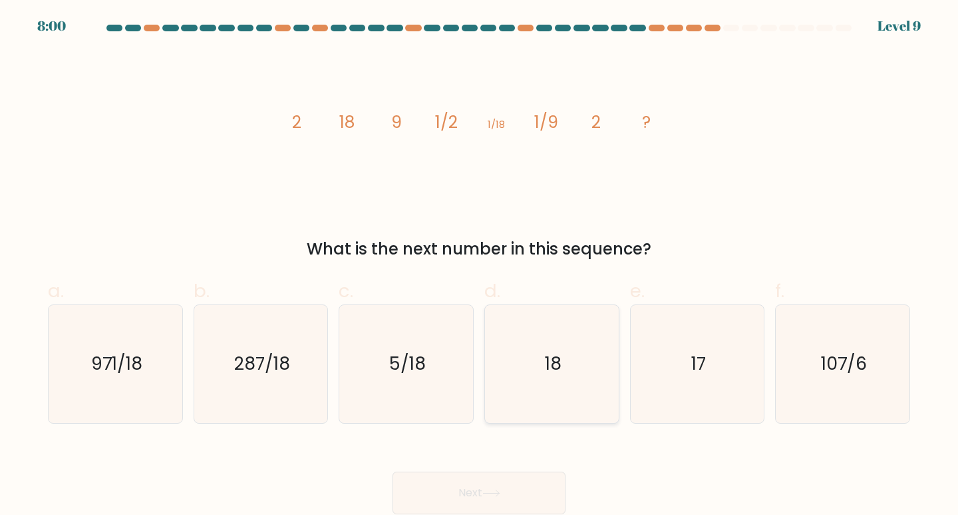
click at [552, 368] on text "18" at bounding box center [553, 363] width 17 height 25
click at [480, 266] on input "d. 18" at bounding box center [479, 262] width 1 height 9
radio input "true"
click at [496, 503] on button "Next" at bounding box center [479, 492] width 173 height 43
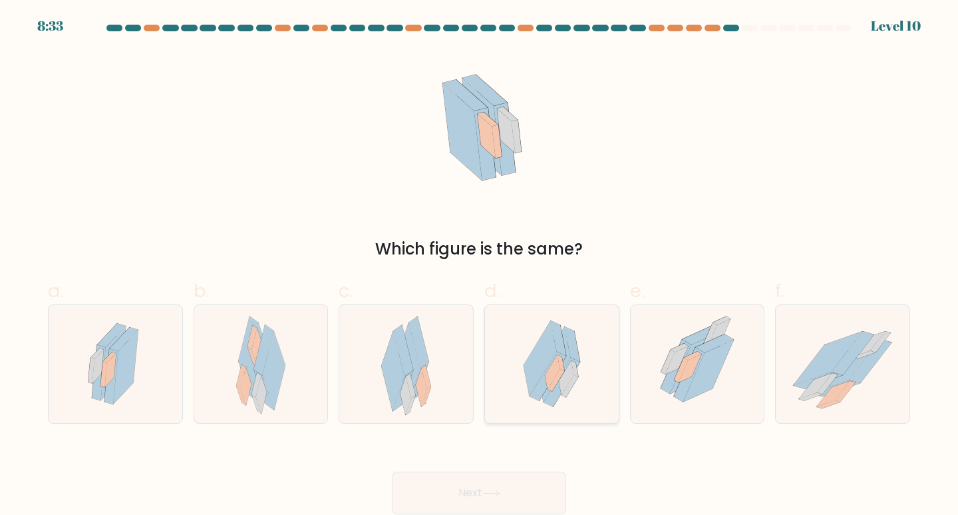
click at [558, 361] on icon at bounding box center [552, 372] width 15 height 35
click at [480, 266] on input "d." at bounding box center [479, 262] width 1 height 9
radio input "true"
click at [499, 493] on icon at bounding box center [492, 492] width 18 height 7
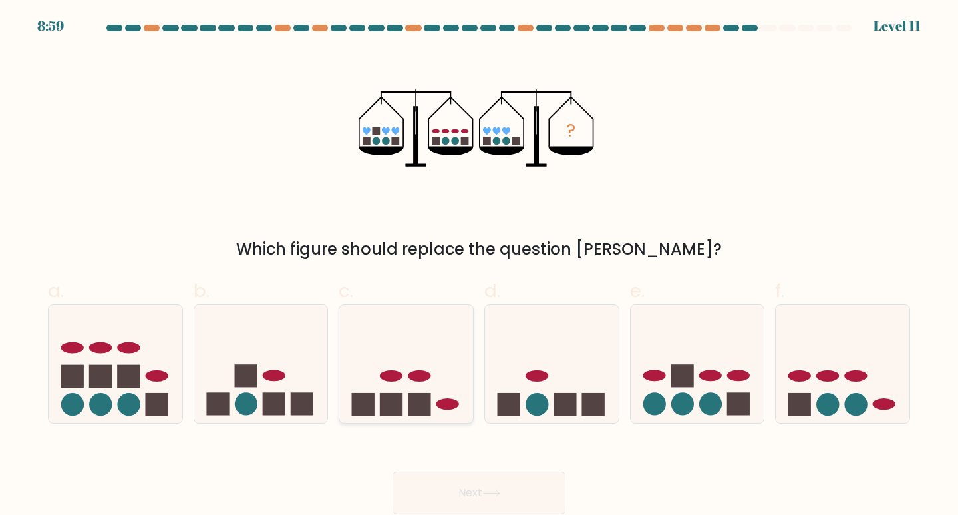
click at [423, 365] on icon at bounding box center [406, 363] width 134 height 110
click at [479, 266] on input "c." at bounding box center [479, 262] width 1 height 9
radio input "true"
click at [528, 493] on button "Next" at bounding box center [479, 492] width 173 height 43
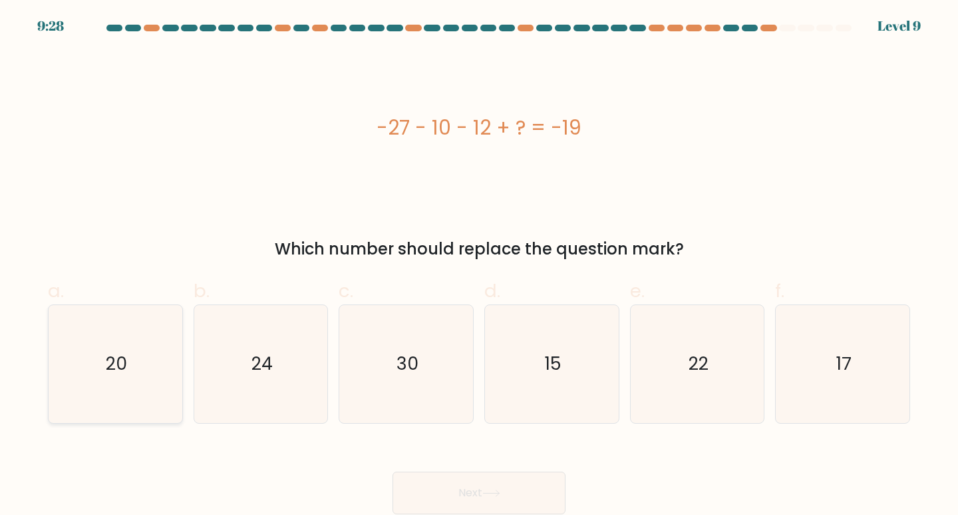
click at [101, 391] on icon "20" at bounding box center [116, 364] width 118 height 118
click at [479, 266] on input "a. 20" at bounding box center [479, 262] width 1 height 9
radio input "true"
click at [539, 495] on button "Next" at bounding box center [479, 492] width 173 height 43
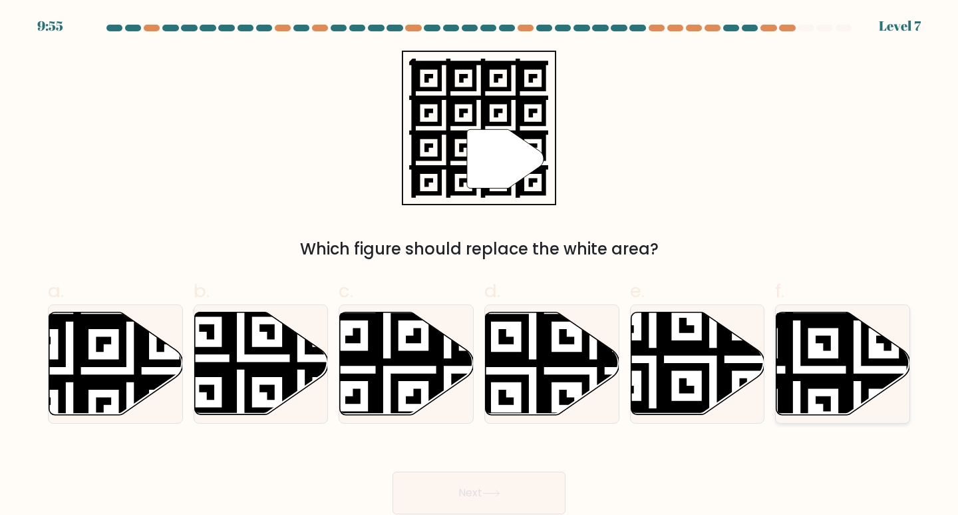
click at [808, 375] on icon at bounding box center [797, 309] width 242 height 242
click at [480, 266] on input "f." at bounding box center [479, 262] width 1 height 9
radio input "true"
click at [808, 375] on icon at bounding box center [798, 310] width 240 height 240
click at [480, 266] on input "f." at bounding box center [479, 262] width 1 height 9
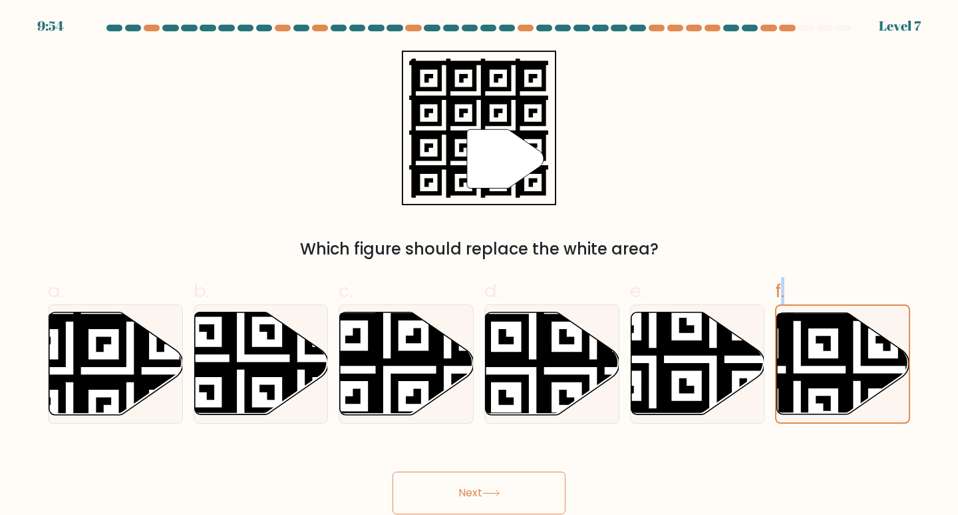
click at [528, 503] on button "Next" at bounding box center [479, 492] width 173 height 43
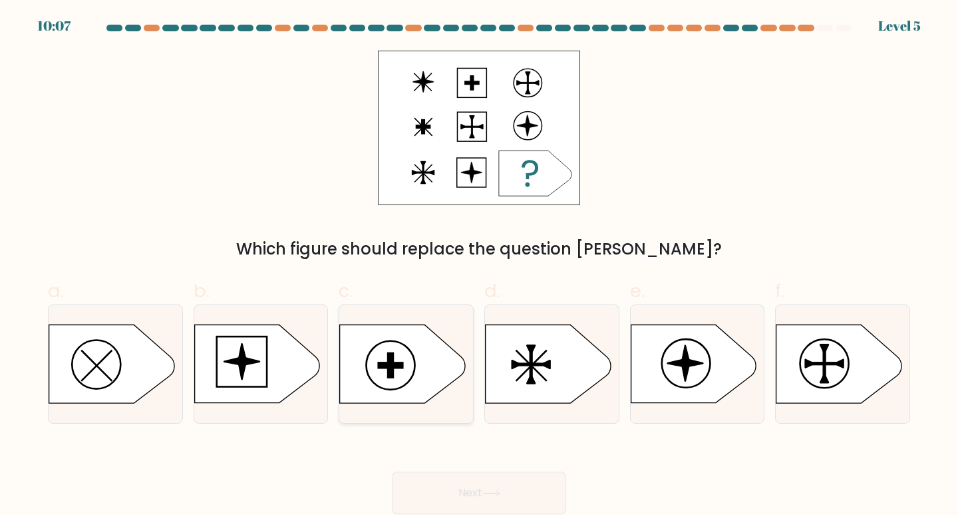
click at [393, 382] on icon at bounding box center [402, 364] width 125 height 78
click at [479, 266] on input "c." at bounding box center [479, 262] width 1 height 9
radio input "true"
click at [393, 382] on icon at bounding box center [403, 363] width 124 height 77
click at [479, 266] on input "c." at bounding box center [479, 262] width 1 height 9
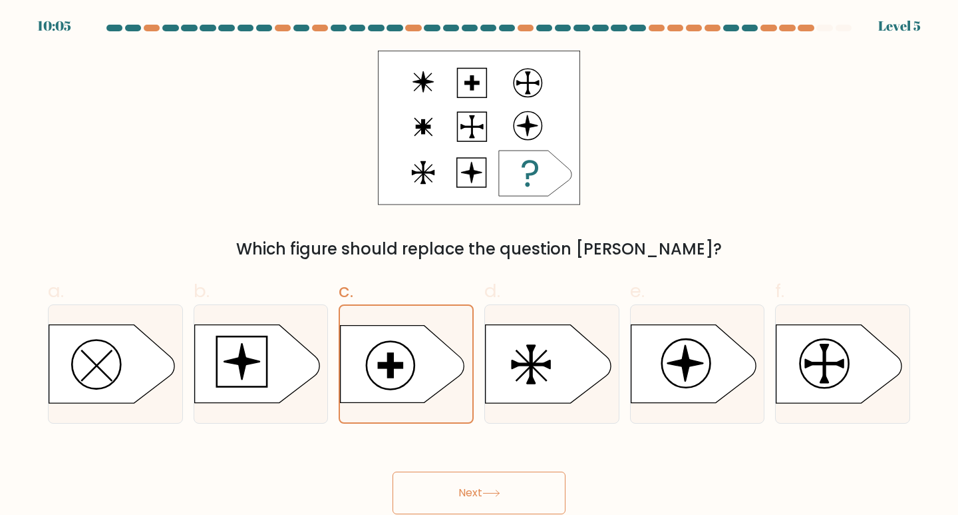
click at [481, 483] on button "Next" at bounding box center [479, 492] width 173 height 43
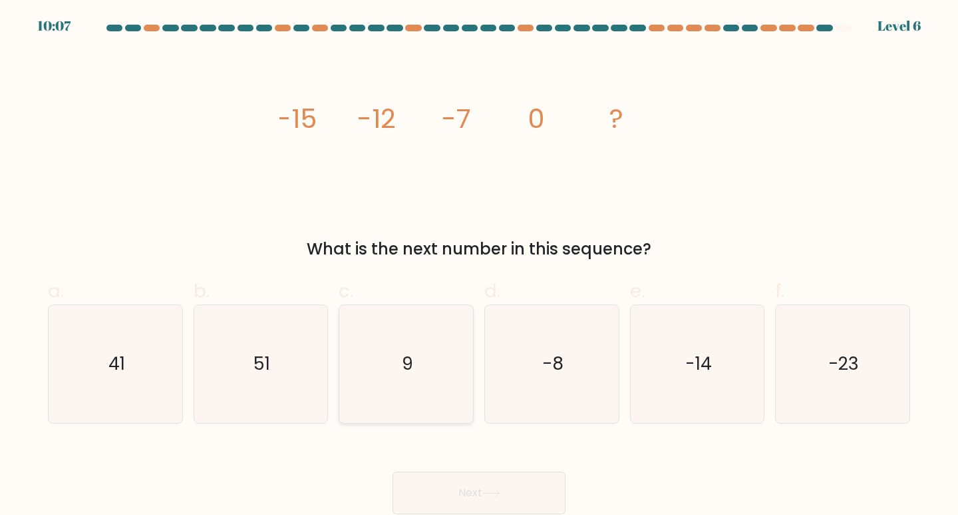
click at [399, 357] on icon "9" at bounding box center [406, 364] width 118 height 118
click at [479, 266] on input "c. 9" at bounding box center [479, 262] width 1 height 9
radio input "true"
click at [399, 357] on icon "9" at bounding box center [406, 364] width 116 height 116
click at [479, 266] on input "c. 9" at bounding box center [479, 262] width 1 height 9
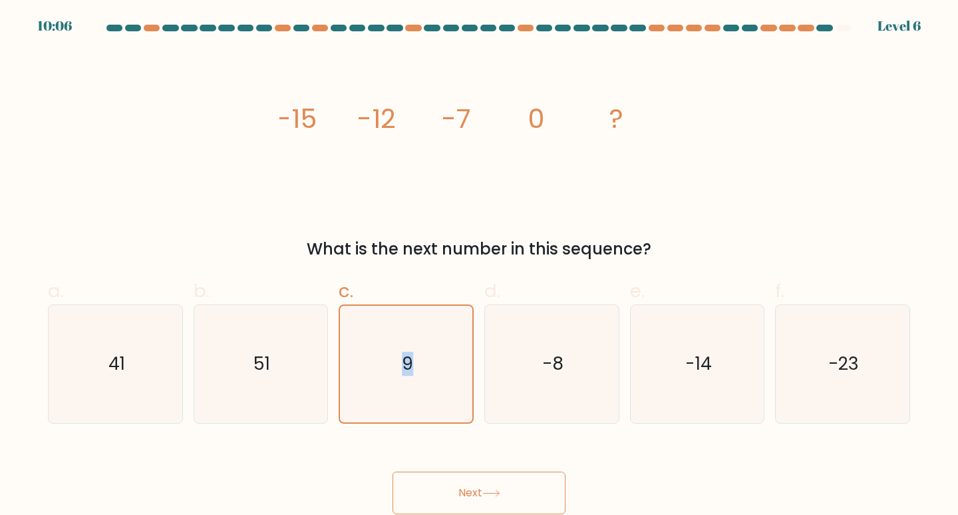
click at [484, 496] on button "Next" at bounding box center [479, 492] width 173 height 43
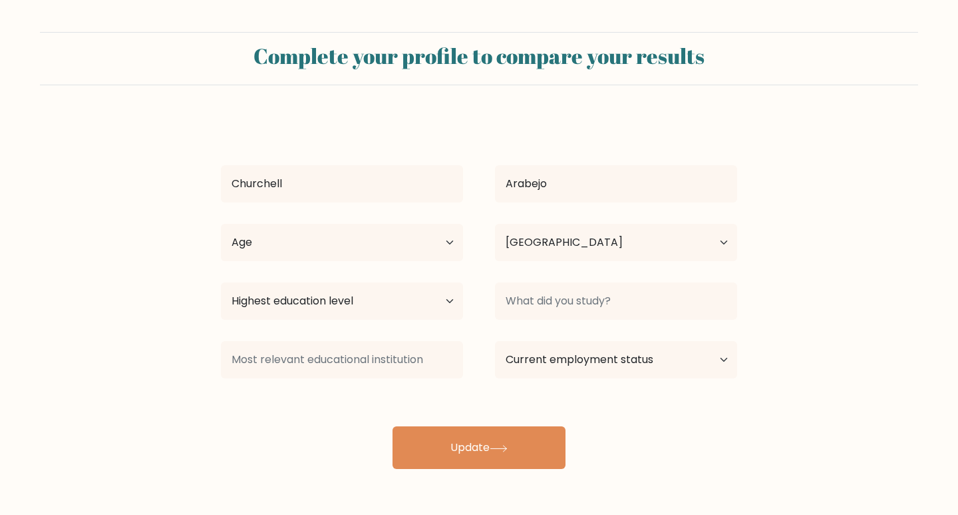
select select "PH"
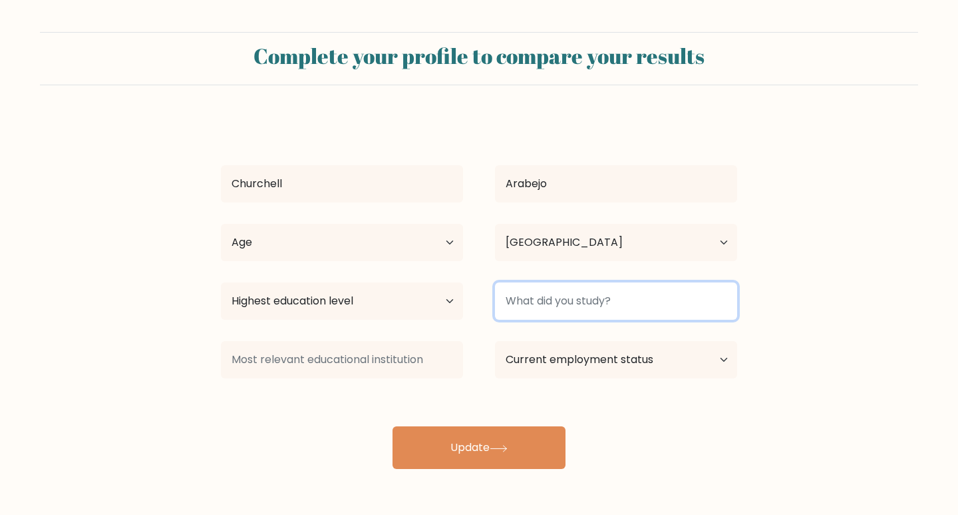
click at [586, 308] on input at bounding box center [616, 300] width 242 height 37
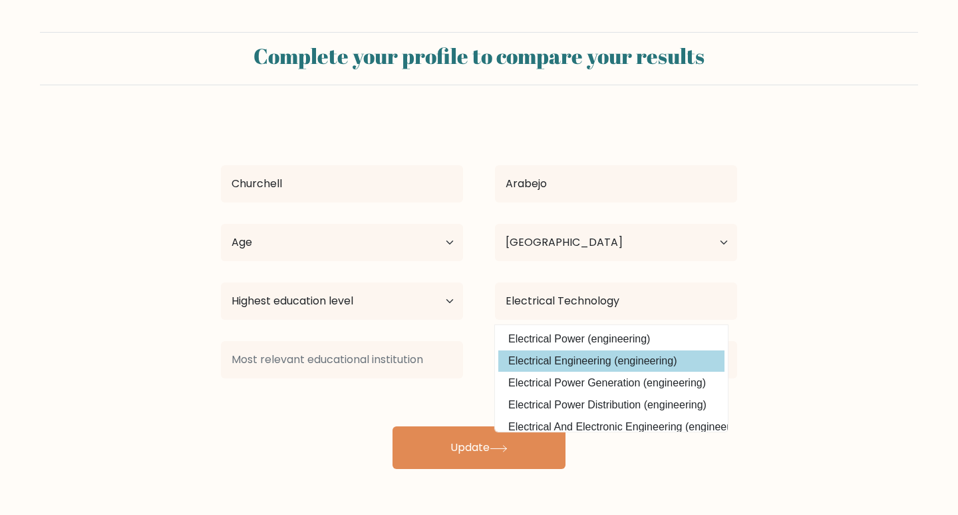
click at [612, 363] on option "Electrical Engineering (engineering)" at bounding box center [612, 360] width 226 height 21
type input "Electrical Engineering"
click at [612, 363] on select "Current employment status Employed Student Retired Other / prefer not to answer" at bounding box center [616, 359] width 242 height 37
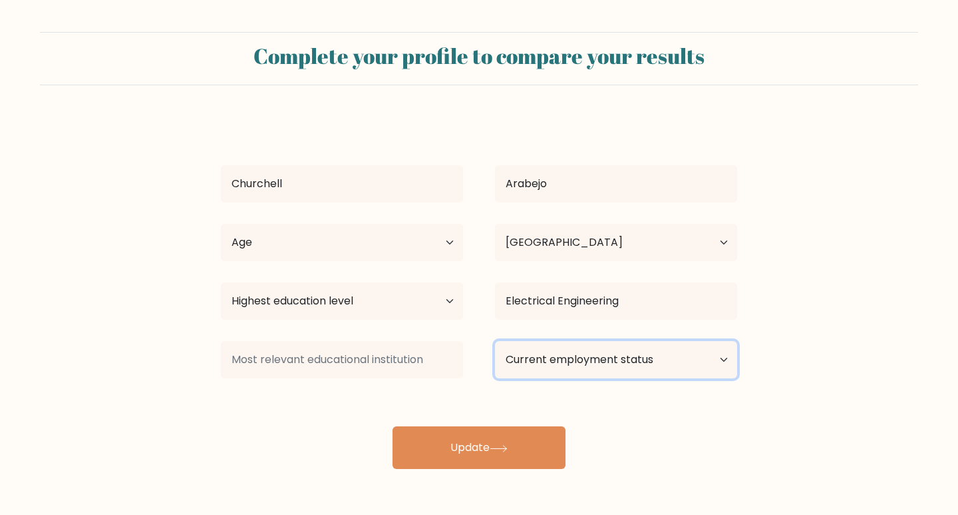
select select "other"
click at [495, 341] on select "Current employment status Employed Student Retired Other / prefer not to answer" at bounding box center [616, 359] width 242 height 37
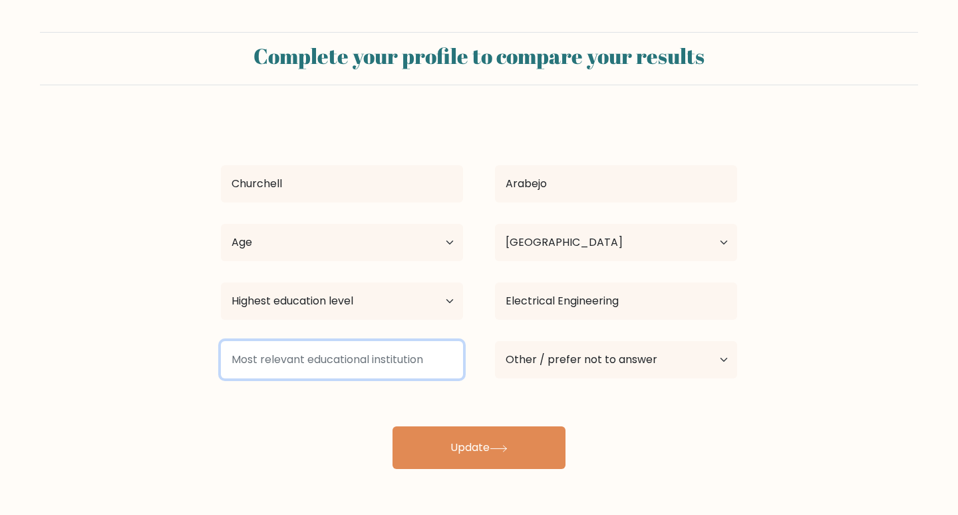
click at [375, 363] on input at bounding box center [342, 359] width 242 height 37
click at [393, 364] on input at bounding box center [342, 359] width 242 height 37
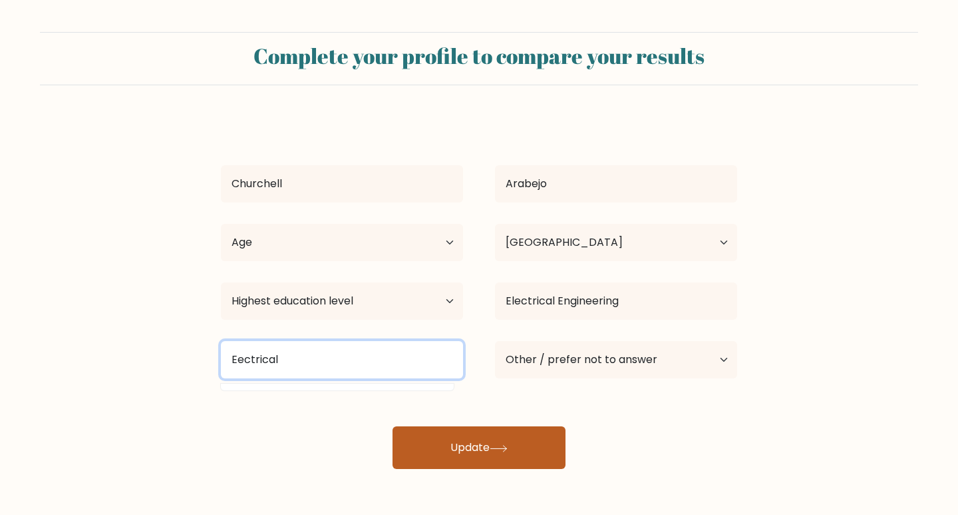
type input "Eectrical"
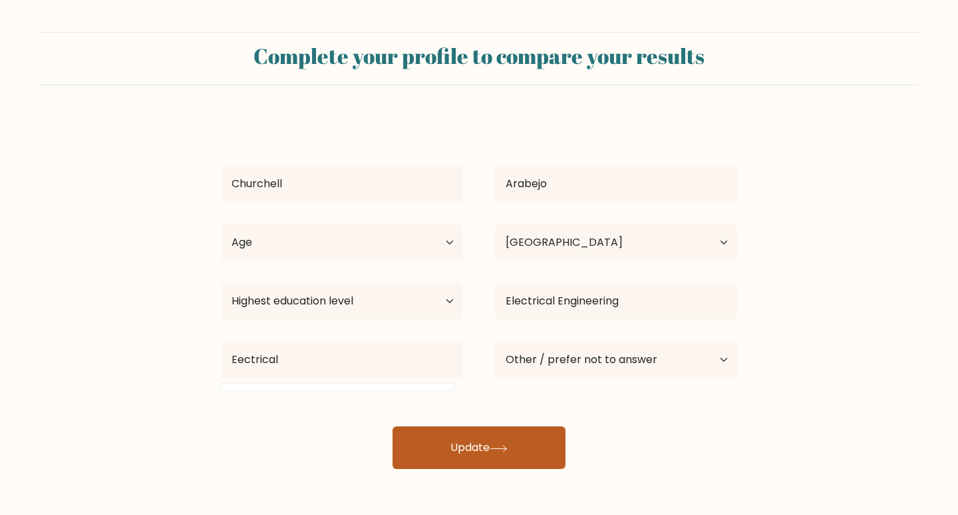
click at [498, 449] on icon at bounding box center [499, 448] width 18 height 7
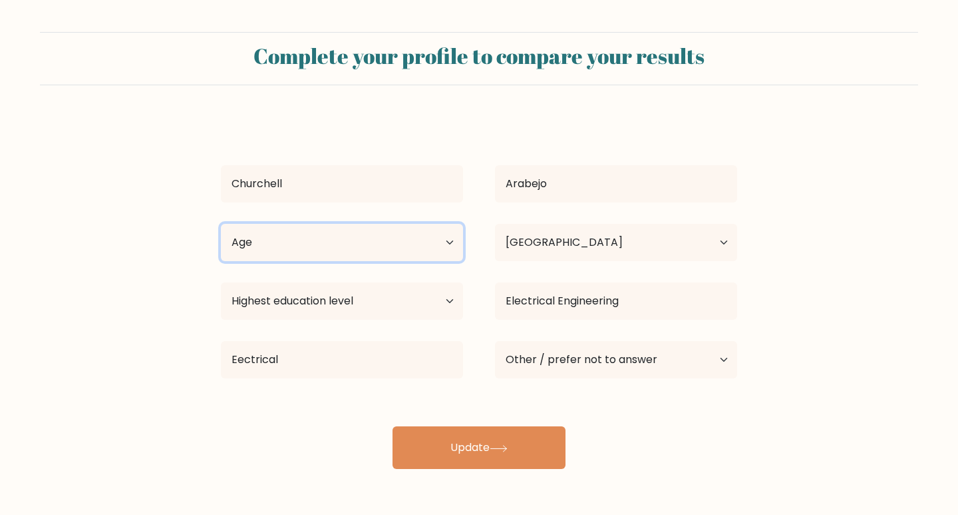
click at [355, 240] on select "Age Under 18 years old 18-24 years old 25-34 years old 35-44 years old 45-54 ye…" at bounding box center [342, 242] width 242 height 37
click at [325, 252] on select "Age Under 18 years old 18-24 years old 25-34 years old 35-44 years old 45-54 ye…" at bounding box center [342, 242] width 242 height 37
click at [324, 252] on select "Age Under 18 years old 18-24 years old 25-34 years old 35-44 years old 45-54 ye…" at bounding box center [342, 242] width 242 height 37
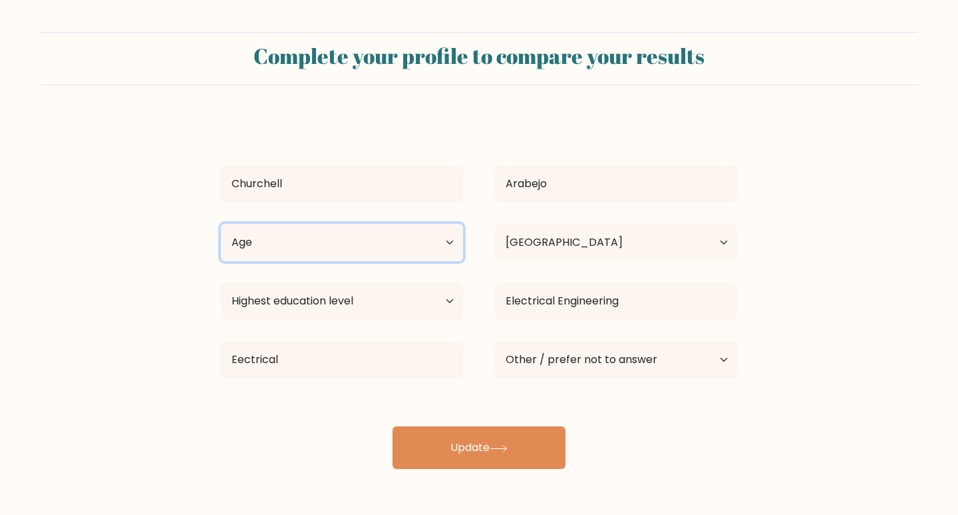
click at [302, 250] on select "Age Under 18 years old 18-24 years old 25-34 years old 35-44 years old 45-54 ye…" at bounding box center [342, 242] width 242 height 37
click at [353, 253] on select "Age Under 18 years old 18-24 years old 25-34 years old 35-44 years old 45-54 ye…" at bounding box center [342, 242] width 242 height 37
click at [355, 253] on select "Age Under 18 years old 18-24 years old 25-34 years old 35-44 years old 45-54 ye…" at bounding box center [342, 242] width 242 height 37
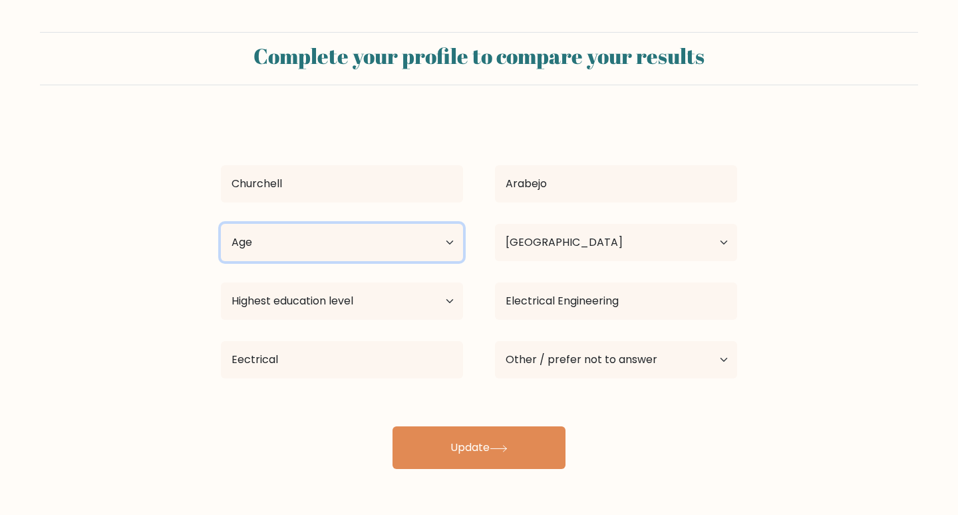
click at [355, 253] on select "Age Under 18 years old 18-24 years old 25-34 years old 35-44 years old 45-54 ye…" at bounding box center [342, 242] width 242 height 37
select select "25_34"
click at [221, 224] on select "Age Under 18 years old 18-24 years old 25-34 years old 35-44 years old 45-54 ye…" at bounding box center [342, 242] width 242 height 37
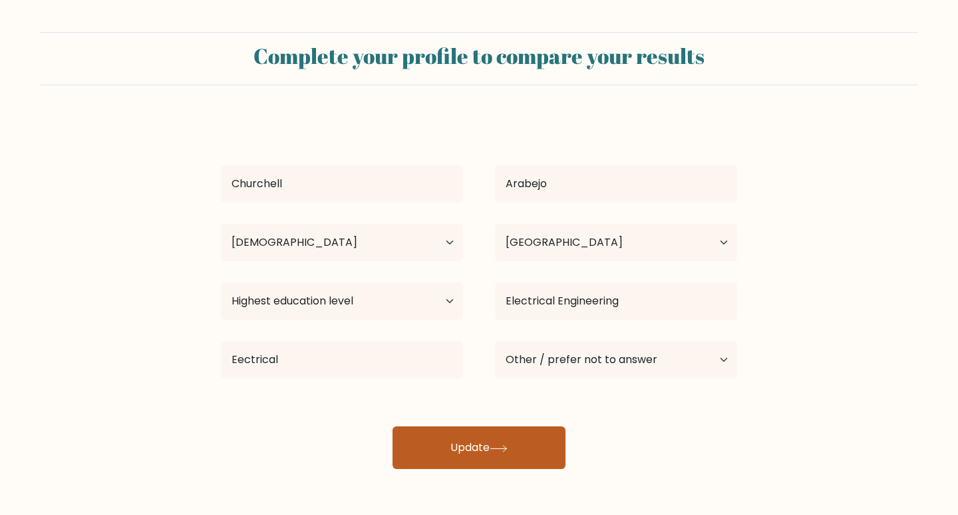
click at [501, 445] on icon at bounding box center [499, 448] width 18 height 7
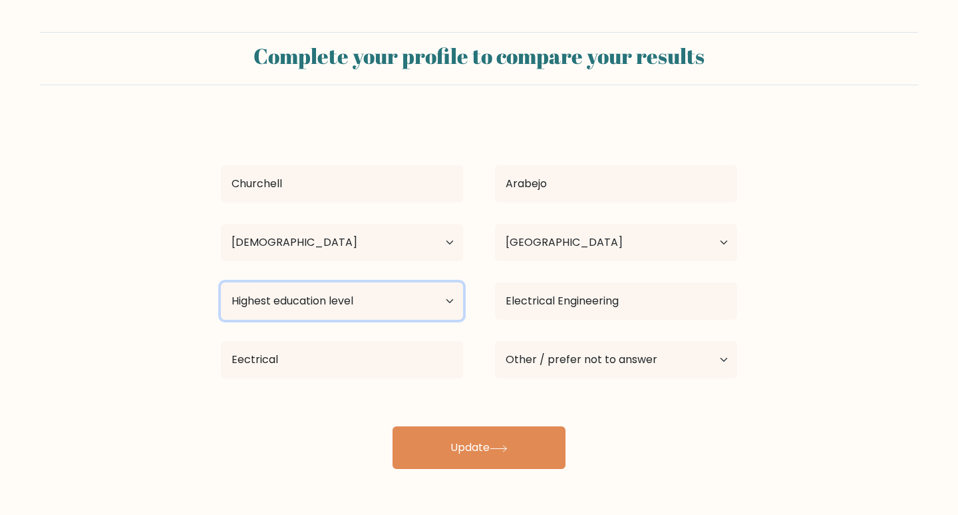
click at [329, 306] on select "Highest education level No schooling Primary Lower Secondary Upper Secondary Oc…" at bounding box center [342, 300] width 242 height 37
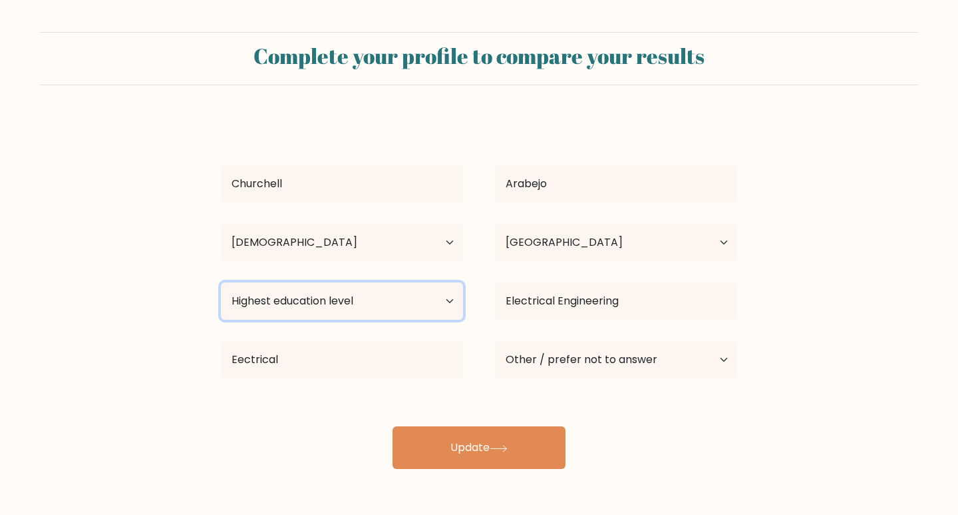
select select "occupation_specific"
click at [221, 282] on select "Highest education level No schooling Primary Lower Secondary Upper Secondary Oc…" at bounding box center [342, 300] width 242 height 37
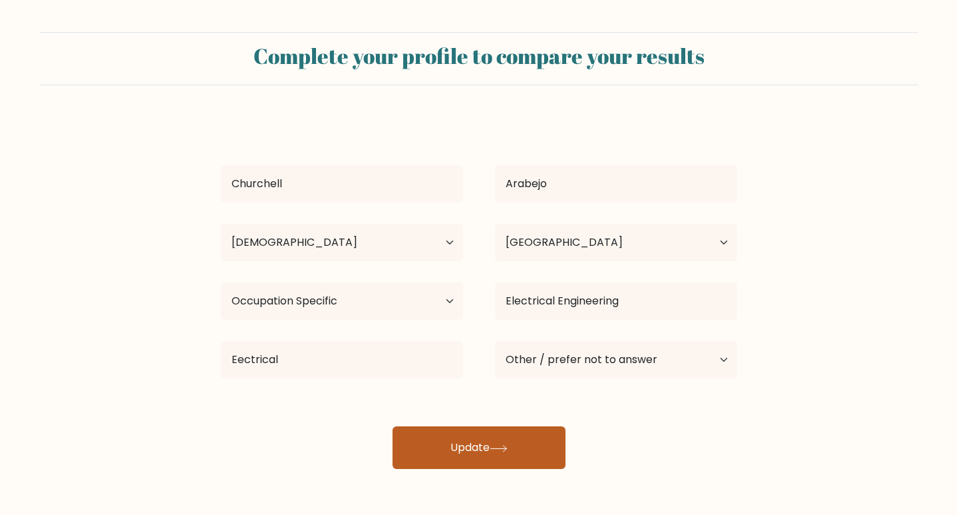
click at [462, 468] on button "Update" at bounding box center [479, 447] width 173 height 43
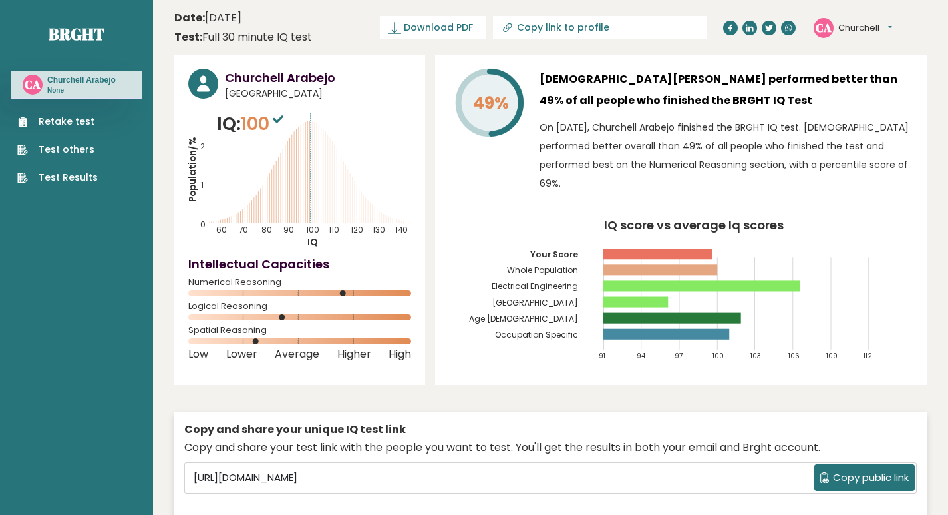
click at [855, 479] on span "Copy public link" at bounding box center [871, 477] width 76 height 15
